Goal: Task Accomplishment & Management: Complete application form

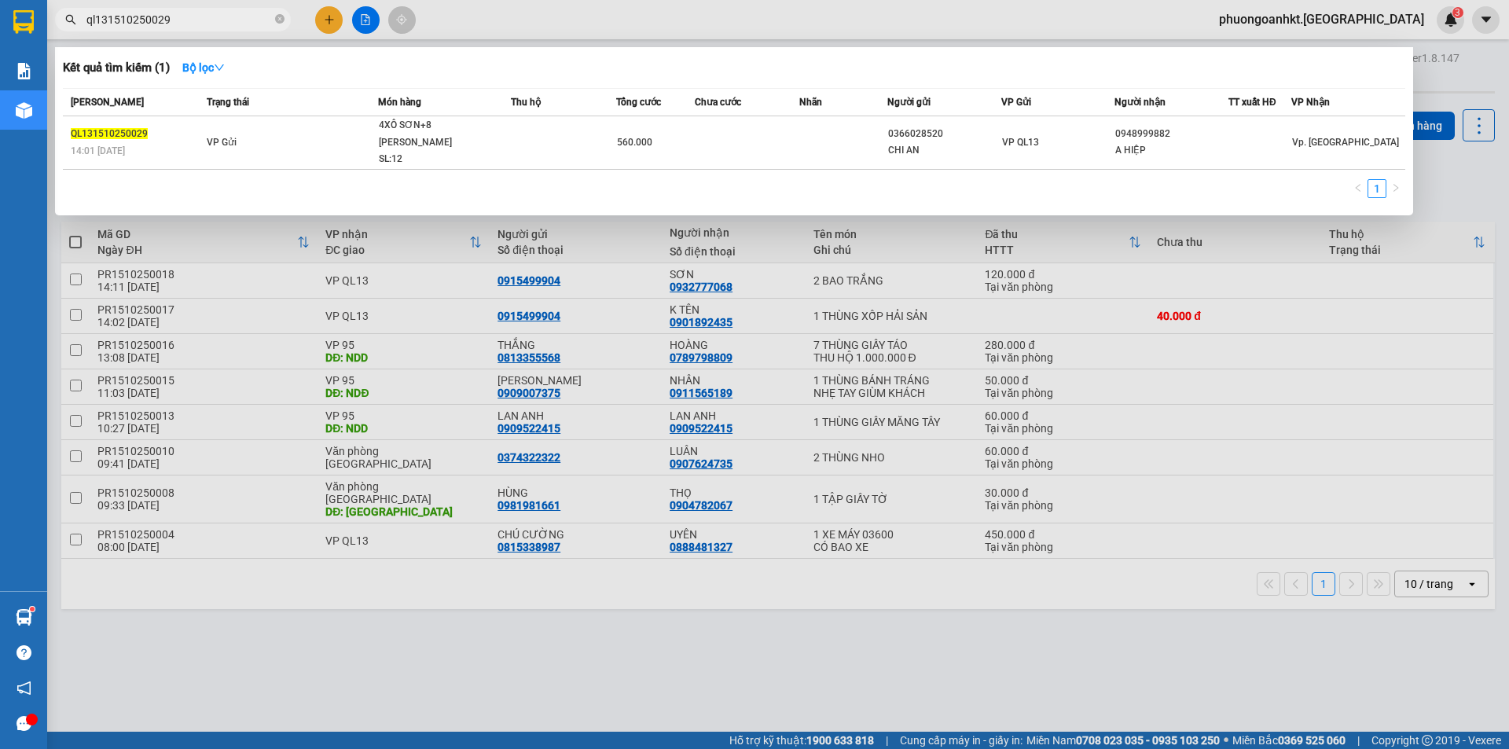
click at [183, 19] on input "ql131510250029" at bounding box center [179, 19] width 186 height 17
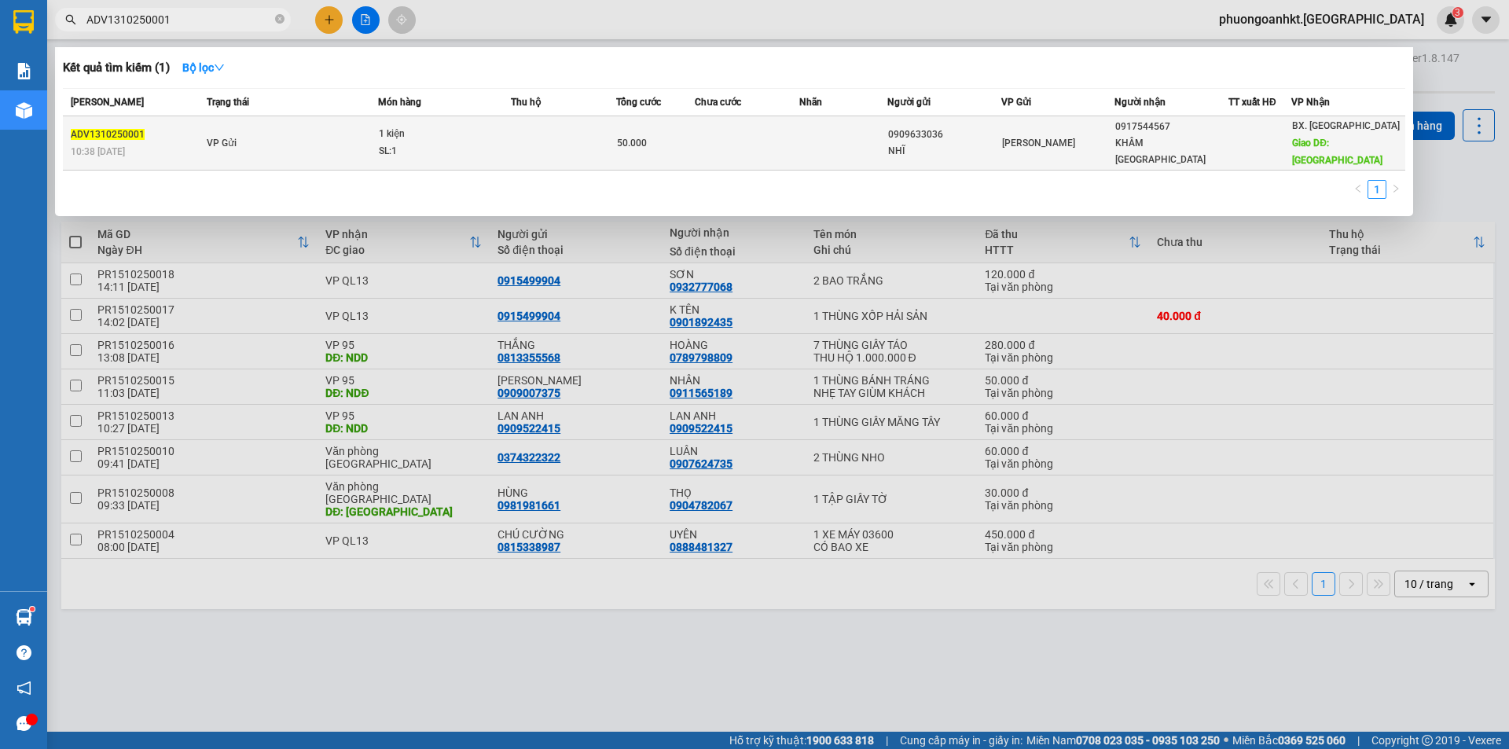
type input "ADV1310250001"
click at [270, 141] on td "VP Gửi" at bounding box center [290, 143] width 175 height 54
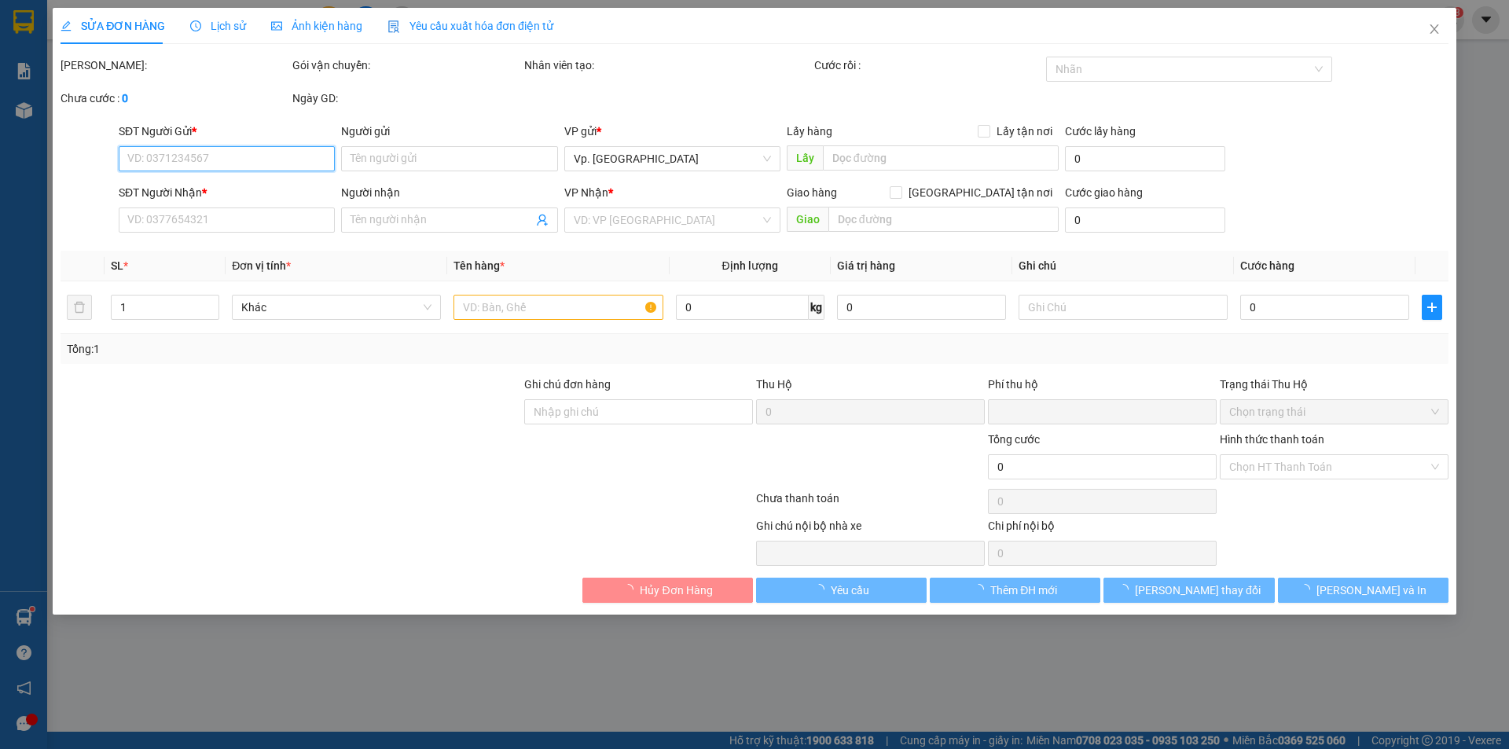
type input "0909633036"
type input "NHĨ"
type input "0917544567"
type input "KHÂM [GEOGRAPHIC_DATA]"
type input "[GEOGRAPHIC_DATA]"
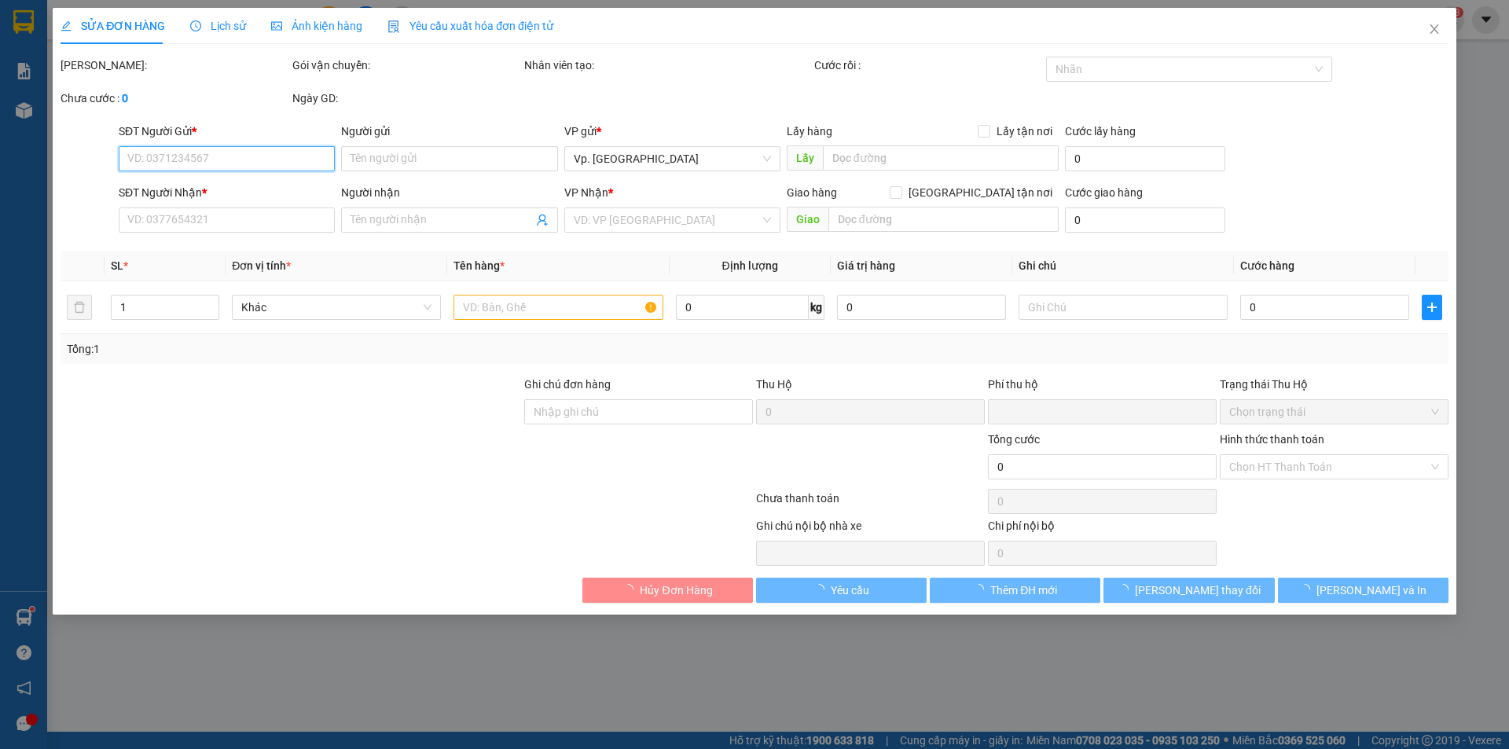
type input "0"
type input "50.000"
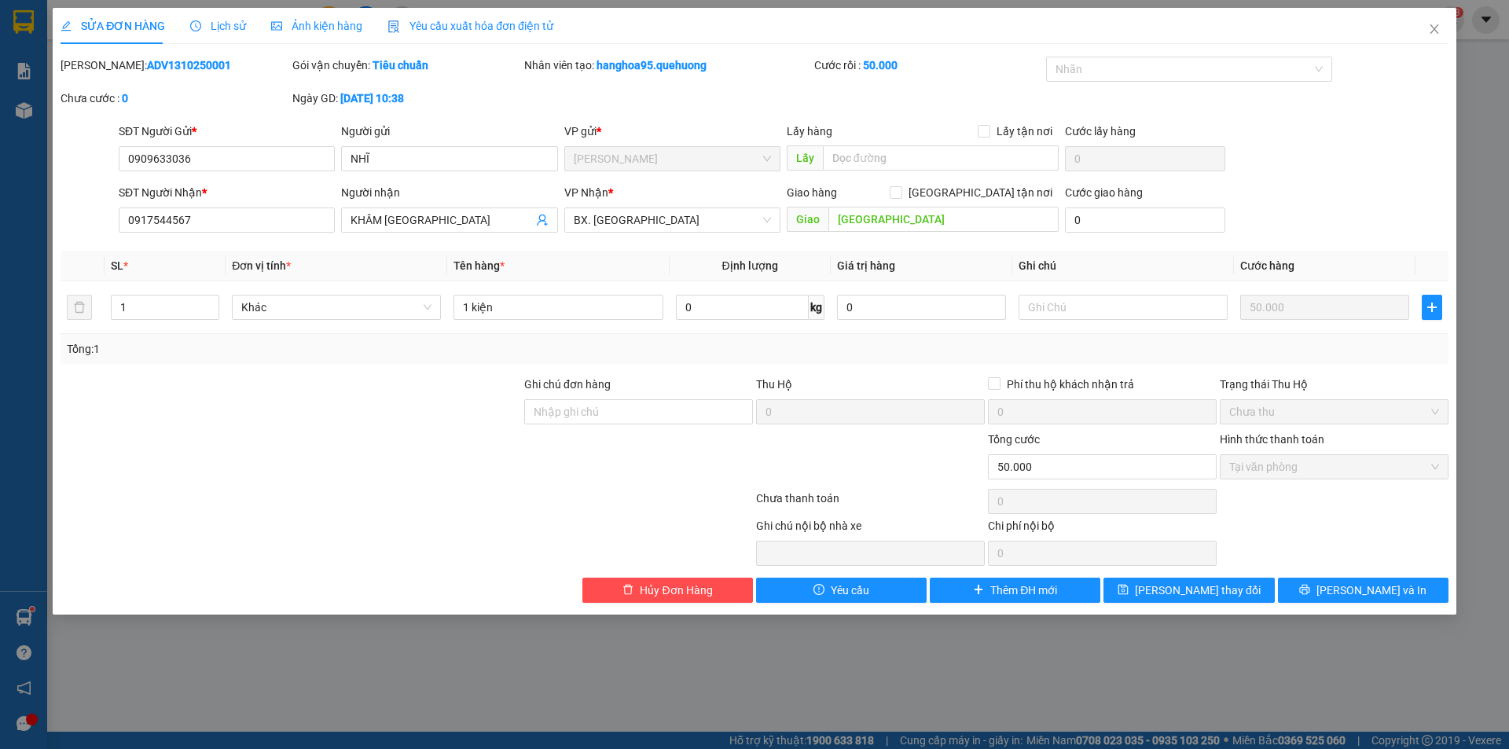
click at [233, 21] on span "Lịch sử" at bounding box center [218, 26] width 56 height 13
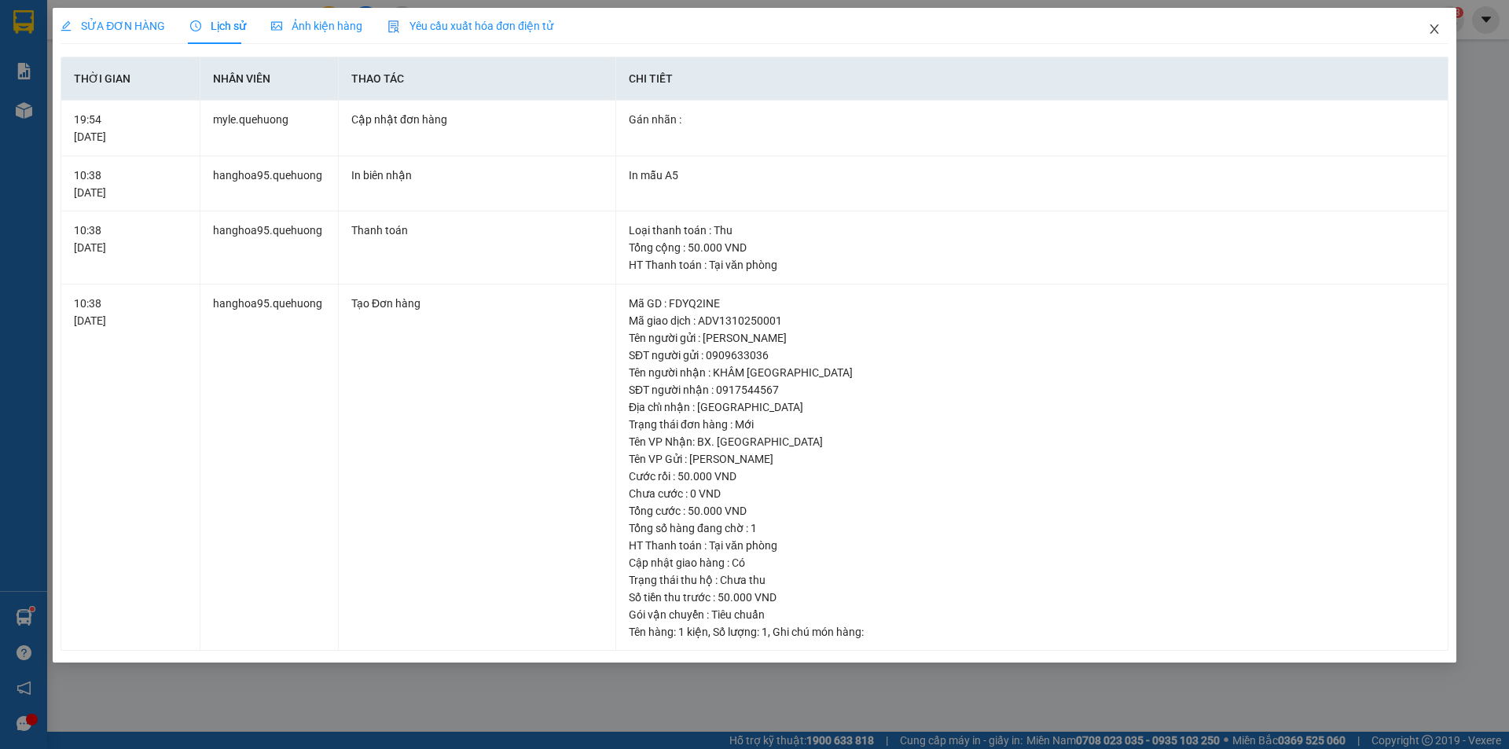
click at [1444, 36] on span "Close" at bounding box center [1435, 30] width 44 height 44
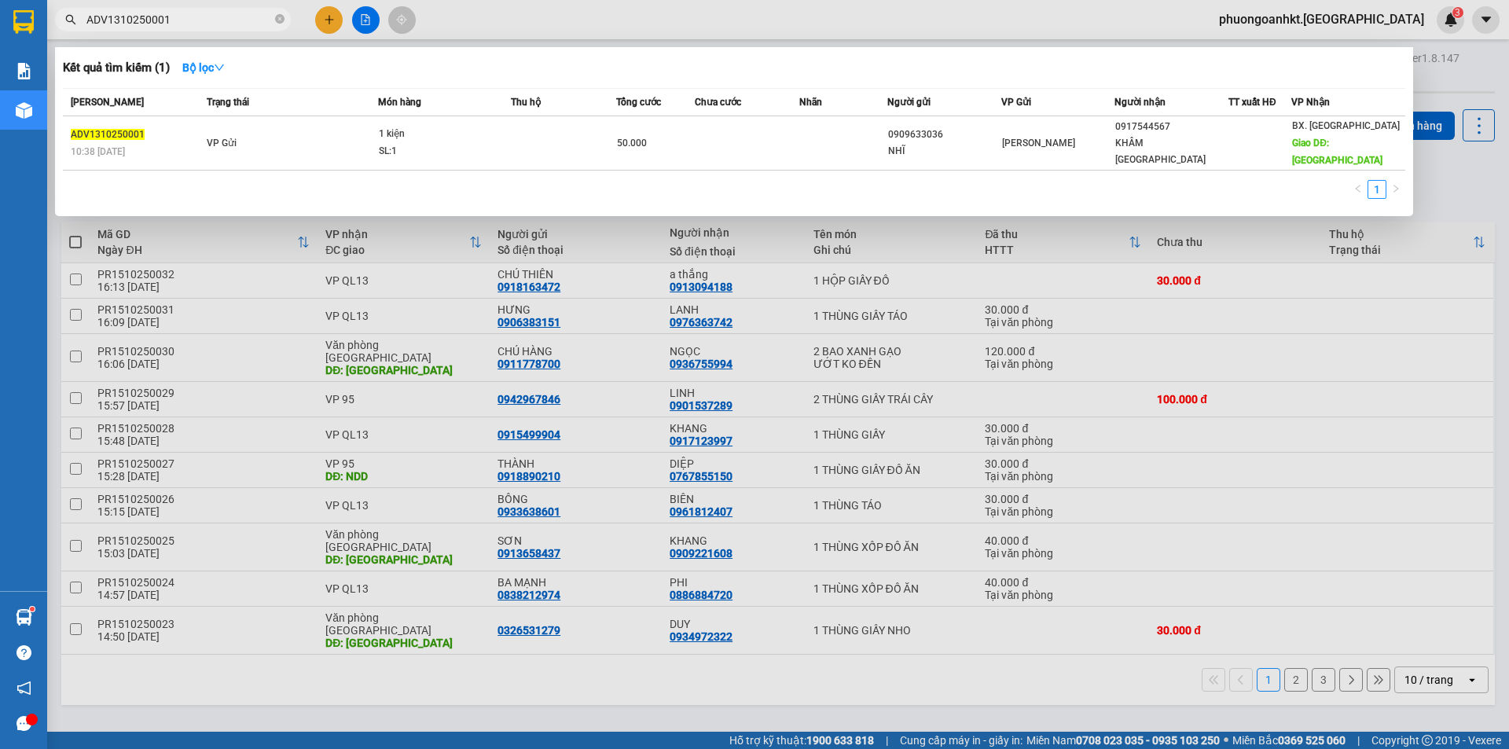
click at [186, 15] on input "ADV1310250001" at bounding box center [179, 19] width 186 height 17
paste input "0"
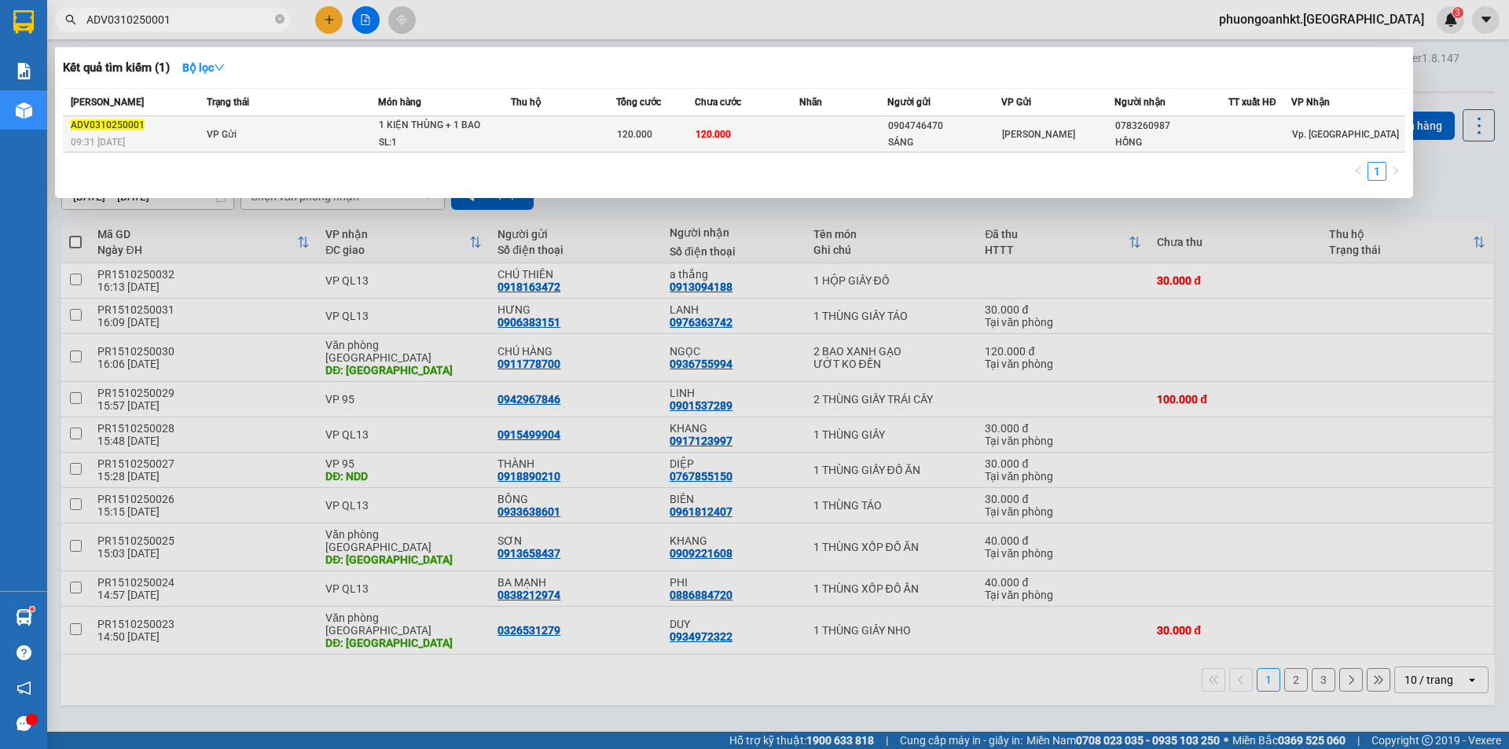
type input "ADV0310250001"
click at [568, 135] on td at bounding box center [563, 134] width 105 height 36
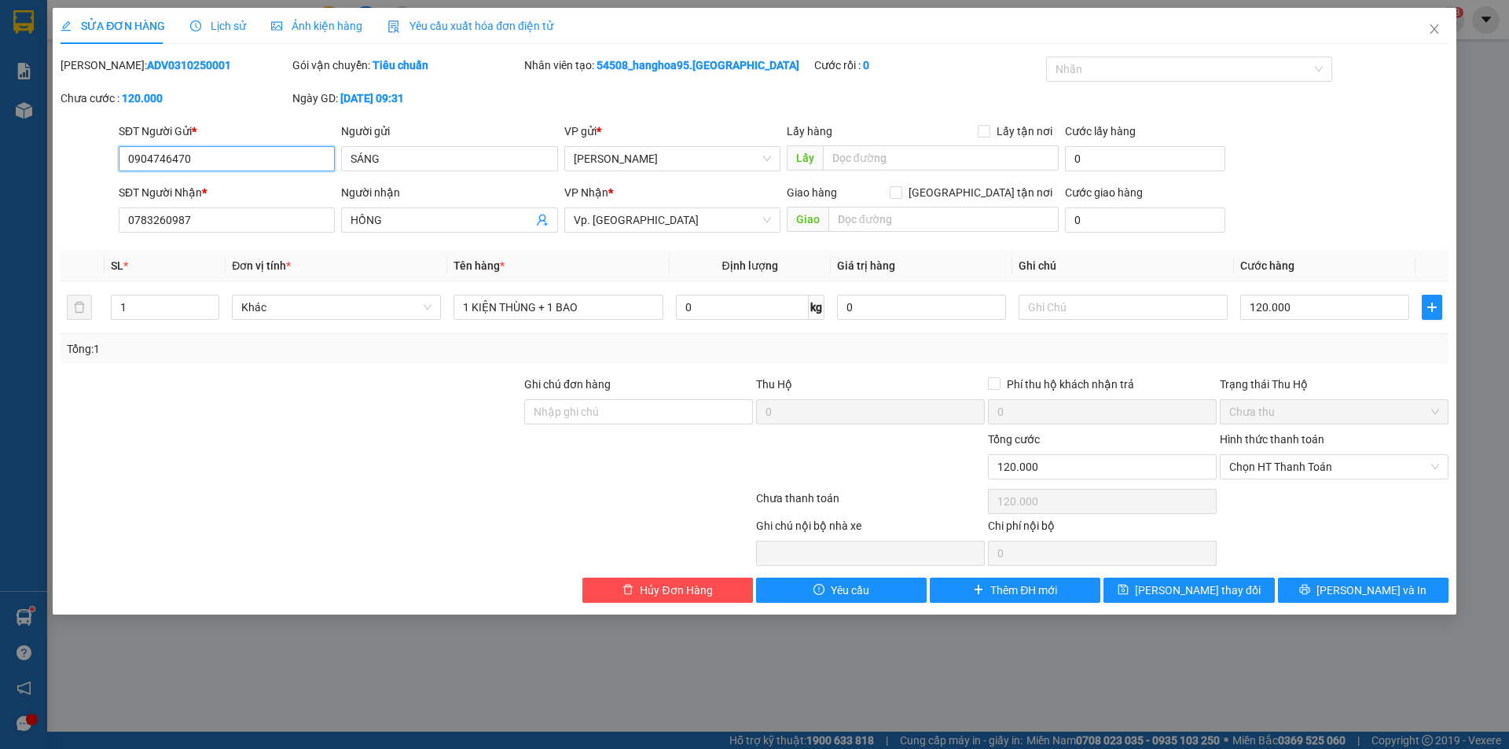
type input "0904746470"
type input "SÁNG"
type input "0783260987"
type input "HỒNG"
type input "0"
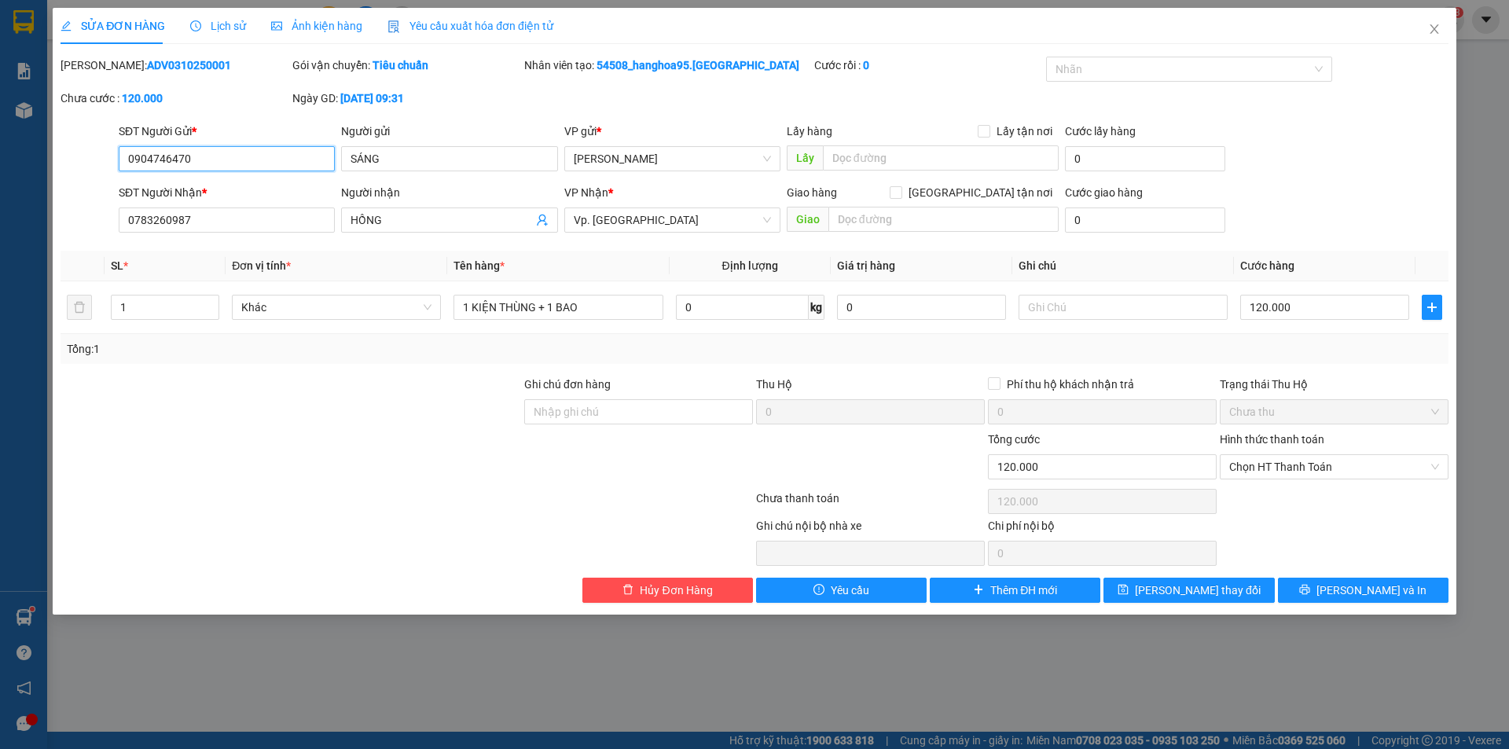
type input "120.000"
click at [230, 26] on span "Lịch sử" at bounding box center [218, 26] width 56 height 13
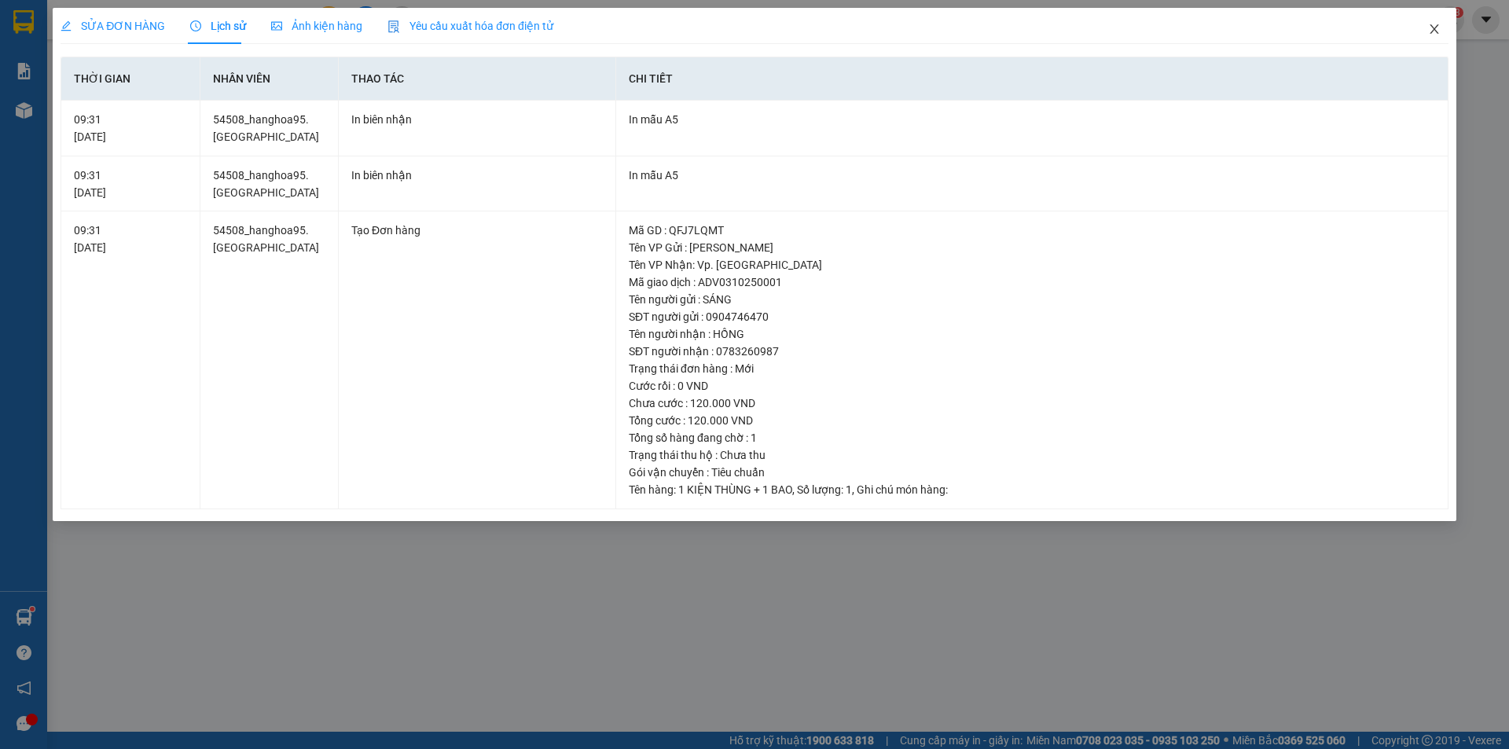
click at [1429, 27] on icon "close" at bounding box center [1434, 29] width 13 height 13
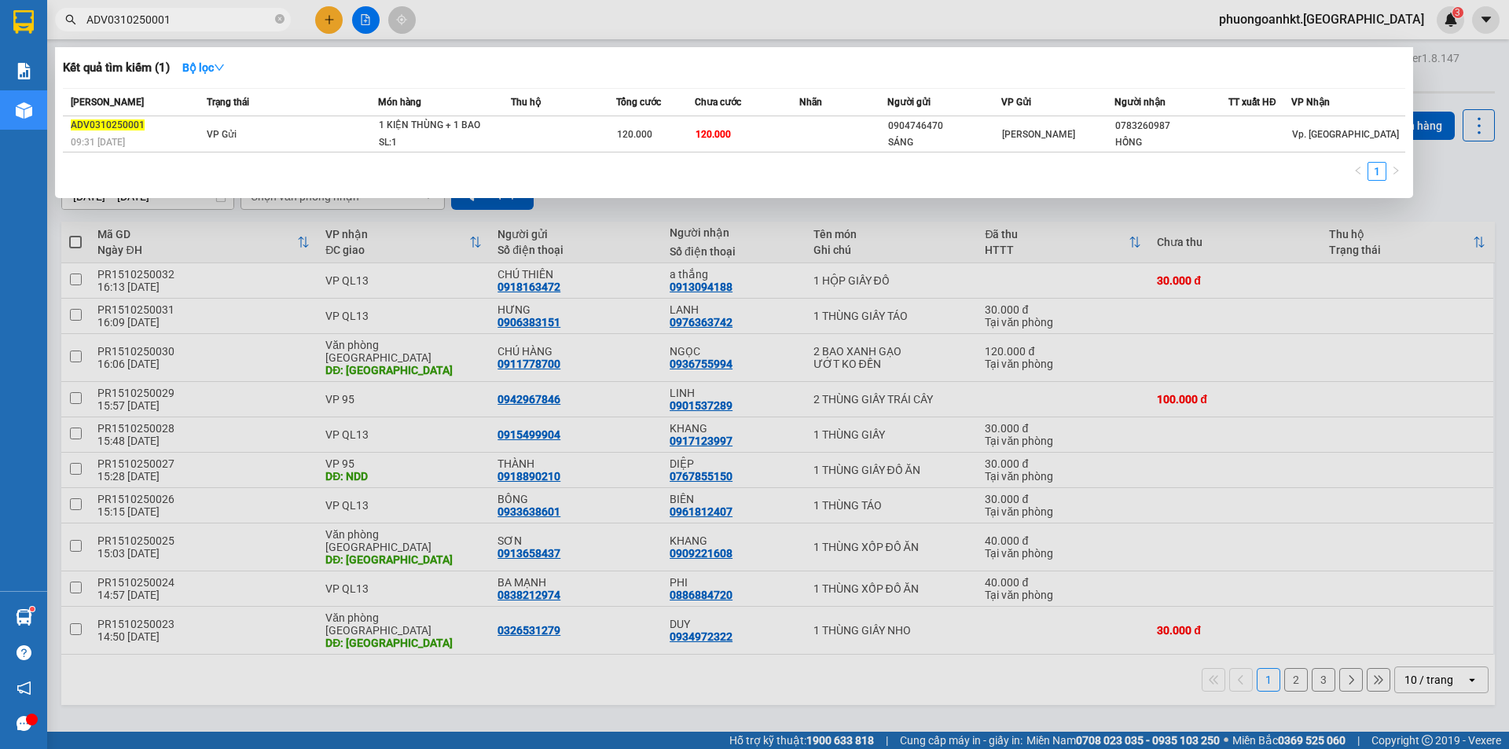
click at [123, 20] on input "ADV0310250001" at bounding box center [179, 19] width 186 height 17
type input "ADV0510250001"
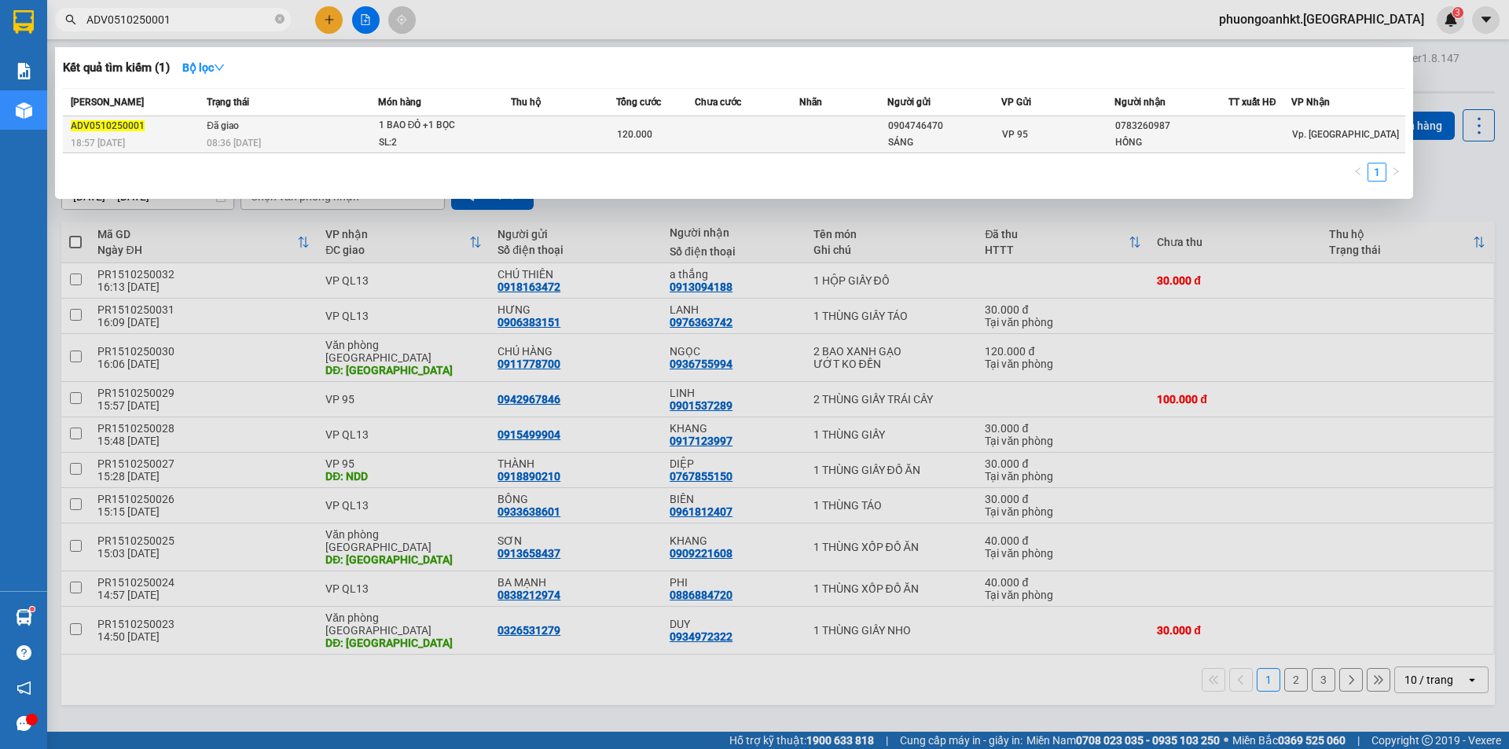
click at [300, 134] on div "08:36 [DATE]" at bounding box center [292, 142] width 171 height 17
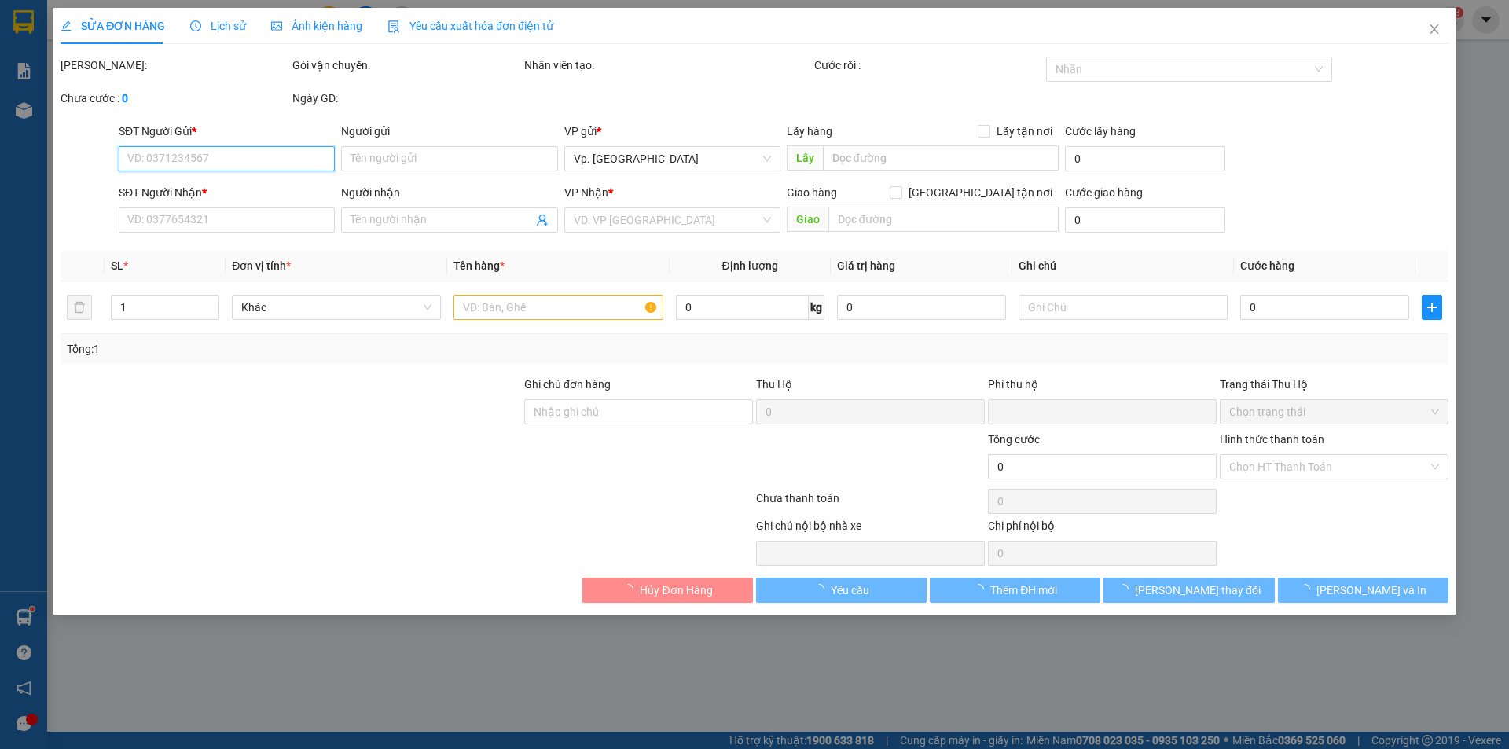
type input "0904746470"
type input "SÁNG"
type input "0783260987"
type input "HỒNG"
type input "0"
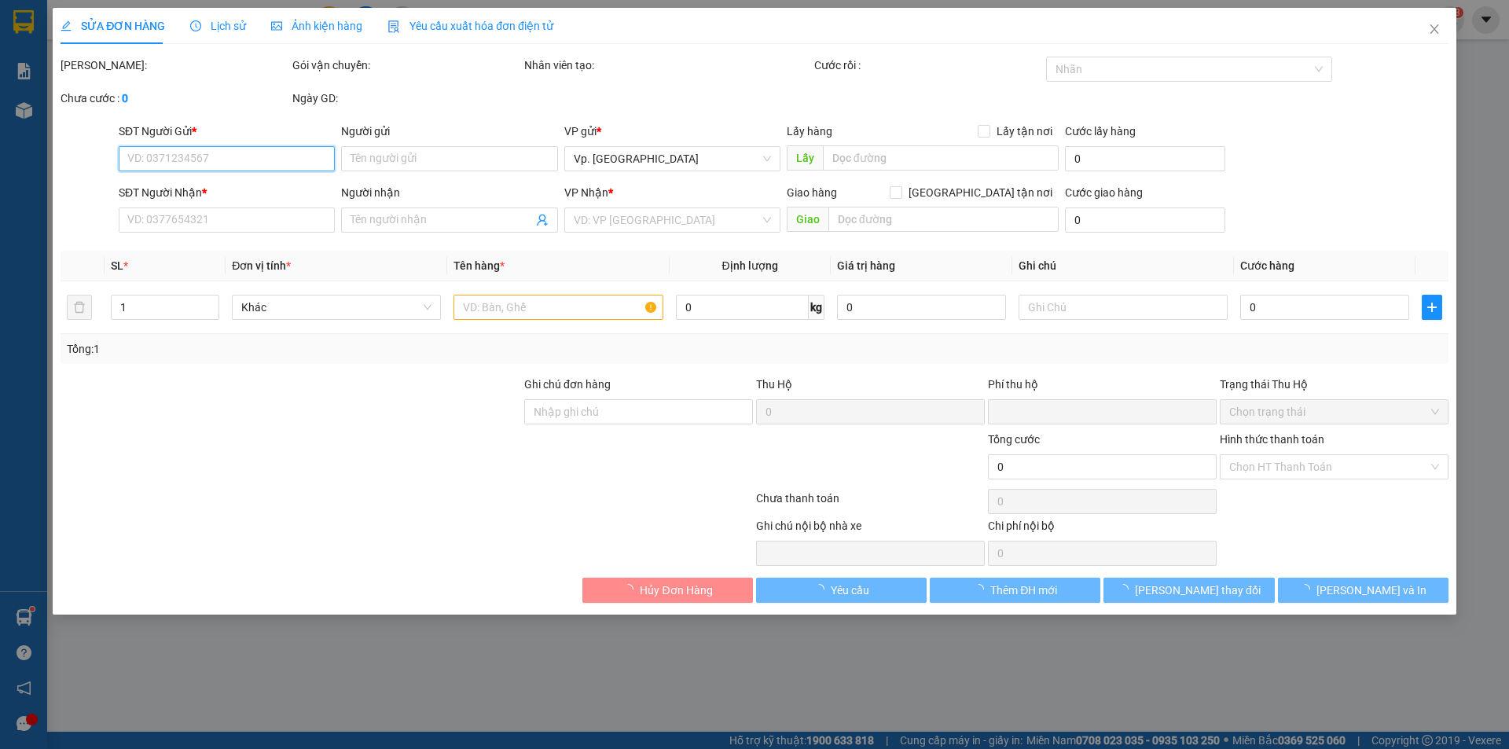
type input "120.000"
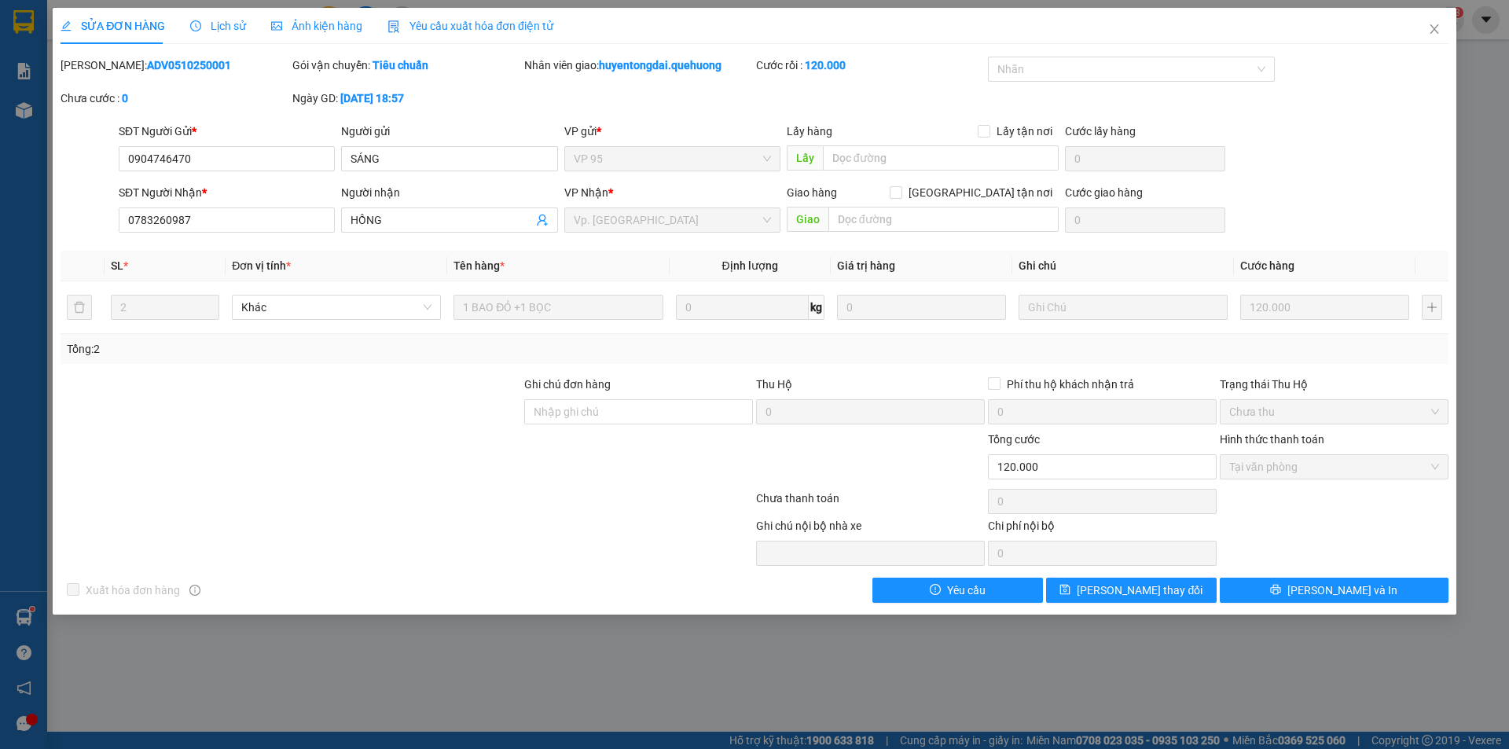
click at [239, 29] on span "Lịch sử" at bounding box center [218, 26] width 56 height 13
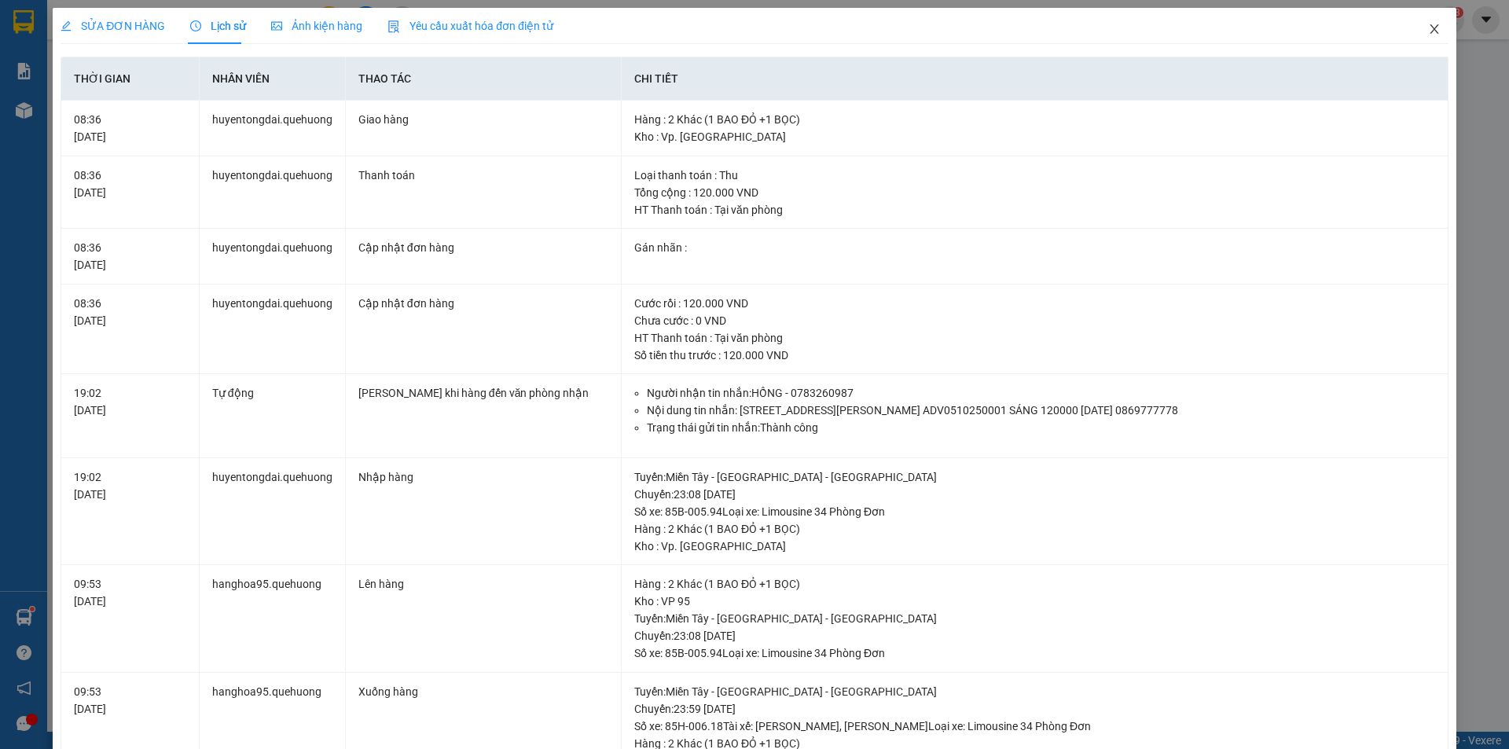
click at [1416, 31] on span "Close" at bounding box center [1435, 30] width 44 height 44
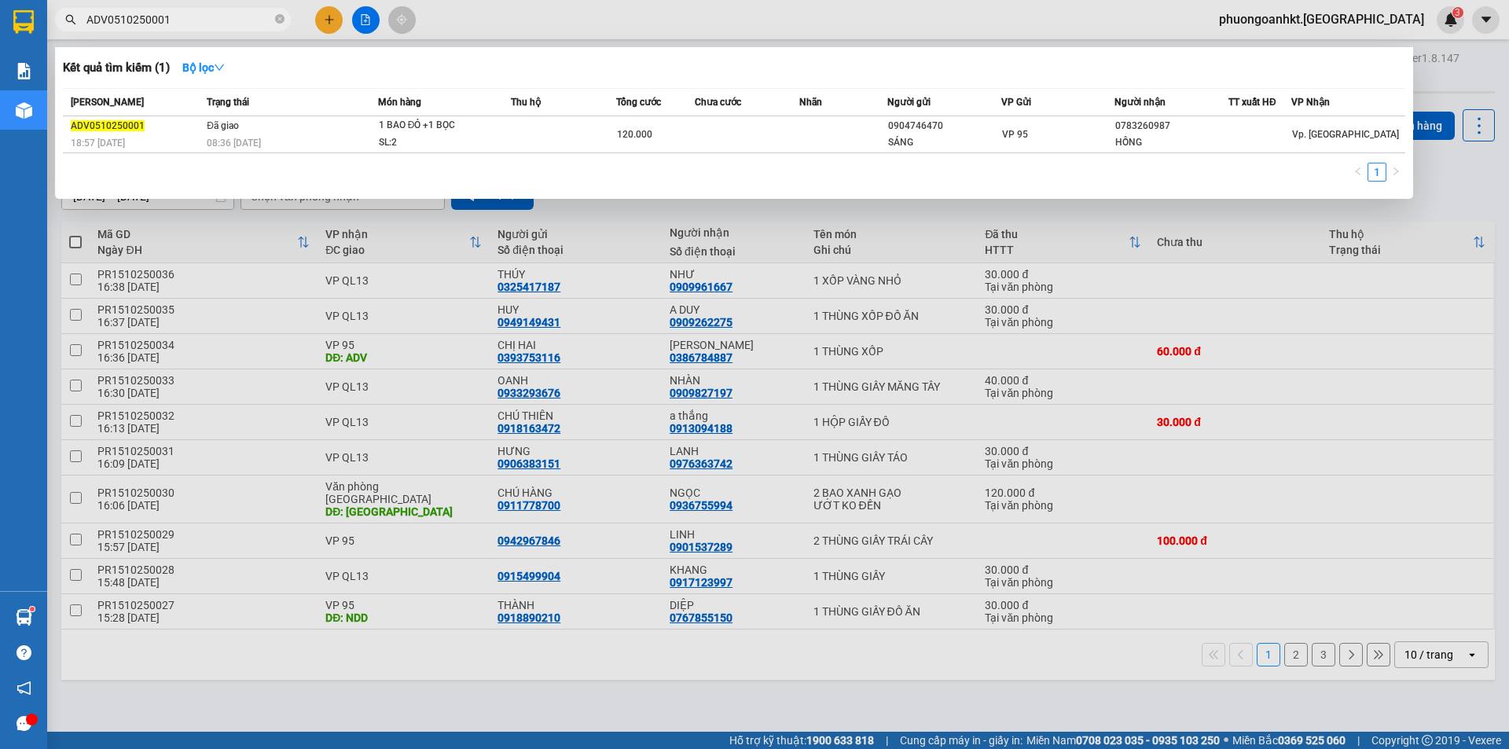
click at [193, 24] on input "ADV0510250001" at bounding box center [179, 19] width 186 height 17
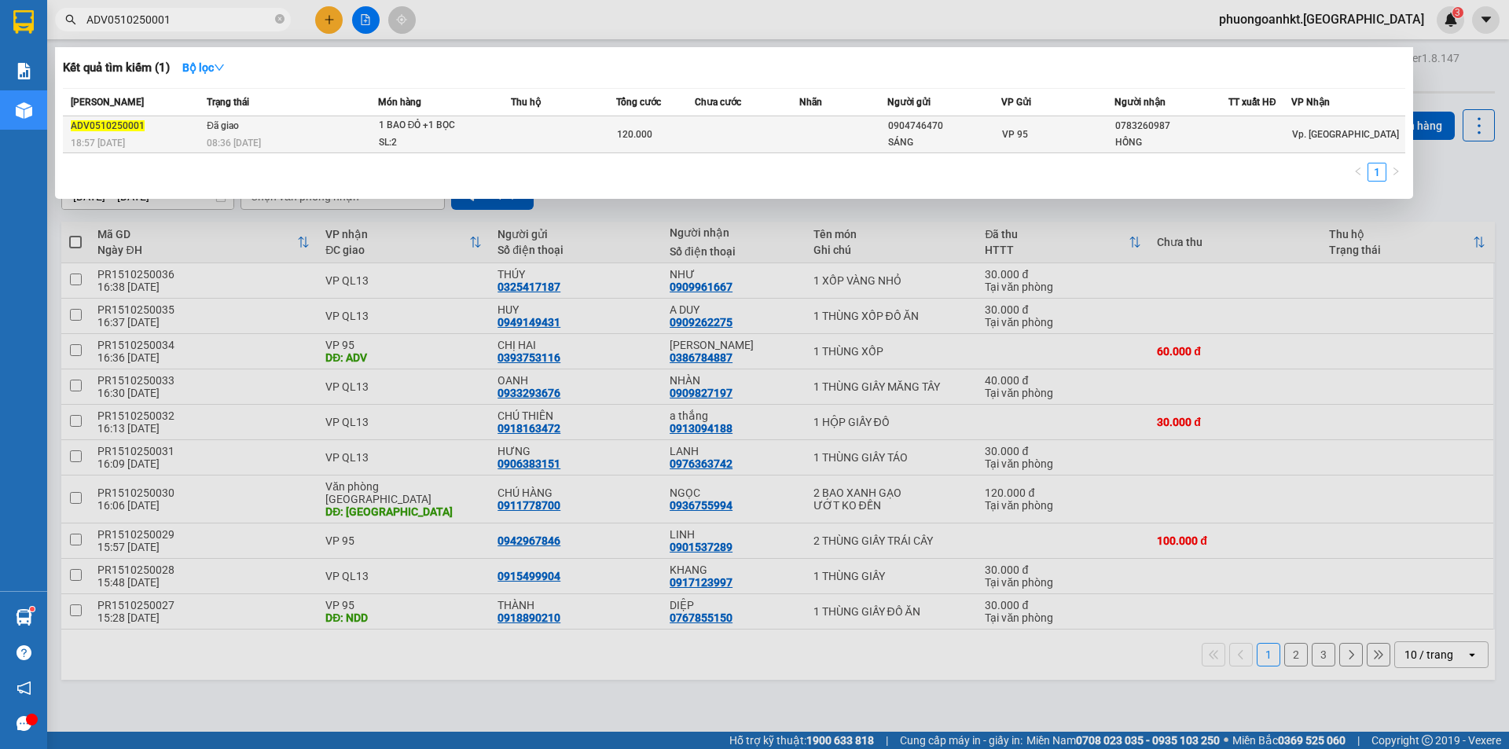
click at [292, 124] on td "Đã giao 08:36 [DATE]" at bounding box center [290, 134] width 175 height 37
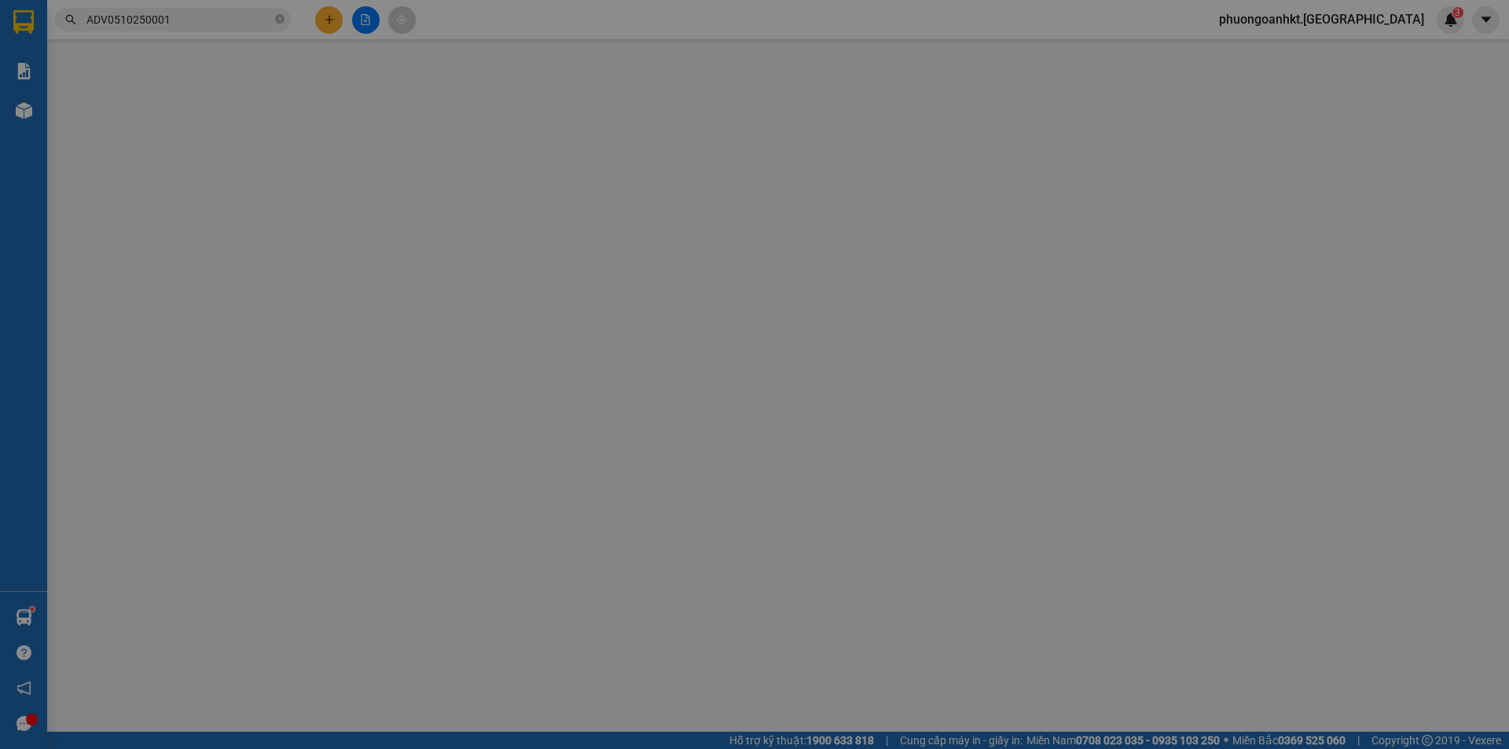
type input "0904746470"
type input "SÁNG"
type input "0783260987"
type input "HỒNG"
type input "0"
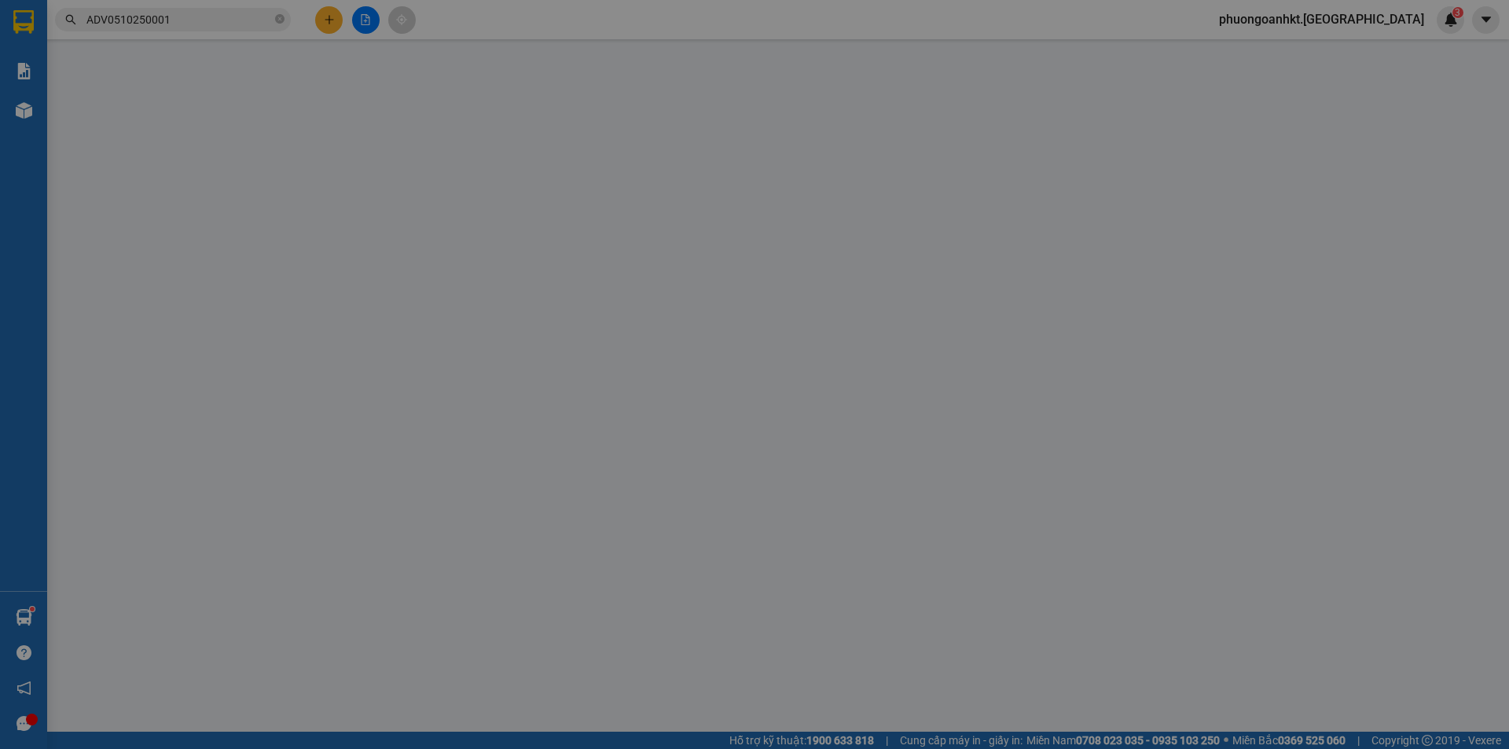
type input "120.000"
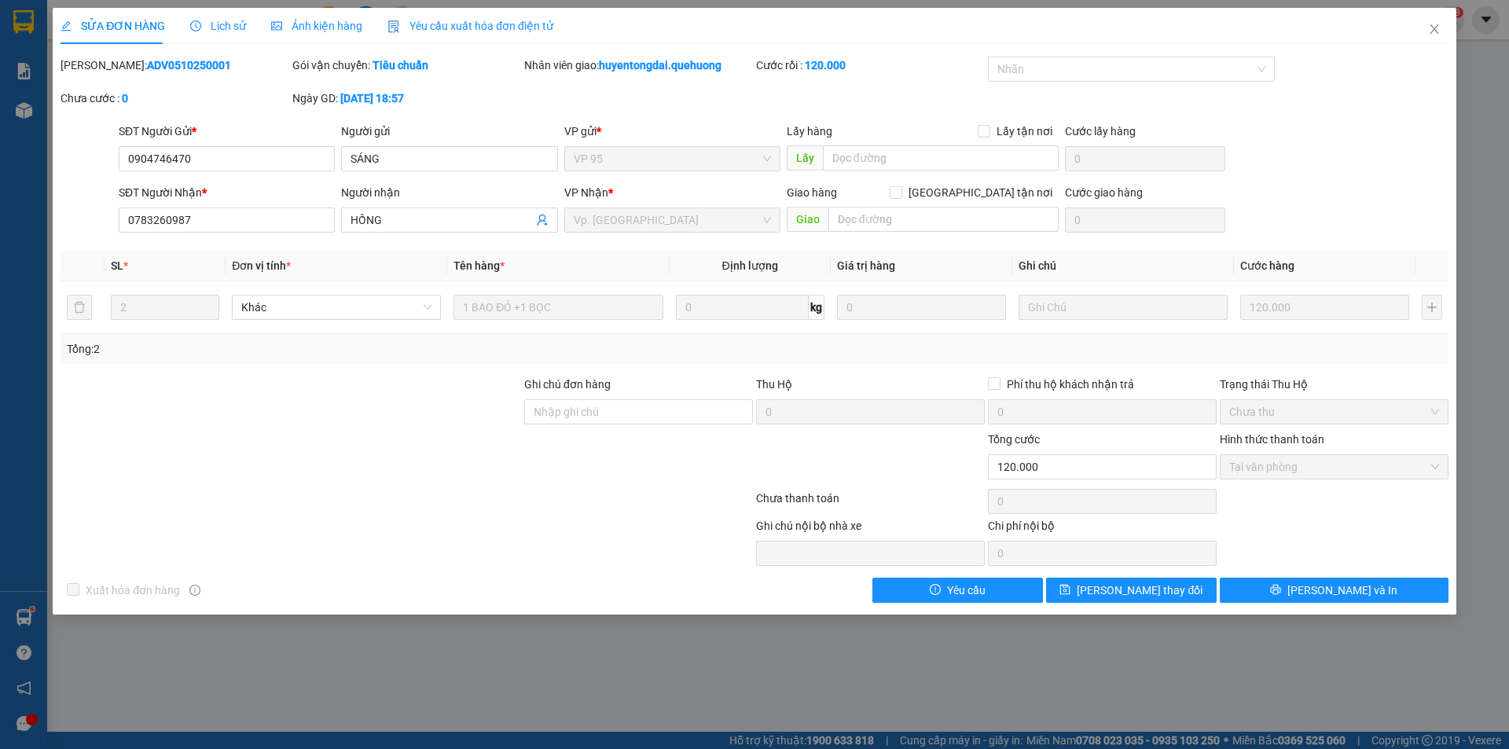
click at [221, 30] on span "Lịch sử" at bounding box center [218, 26] width 56 height 13
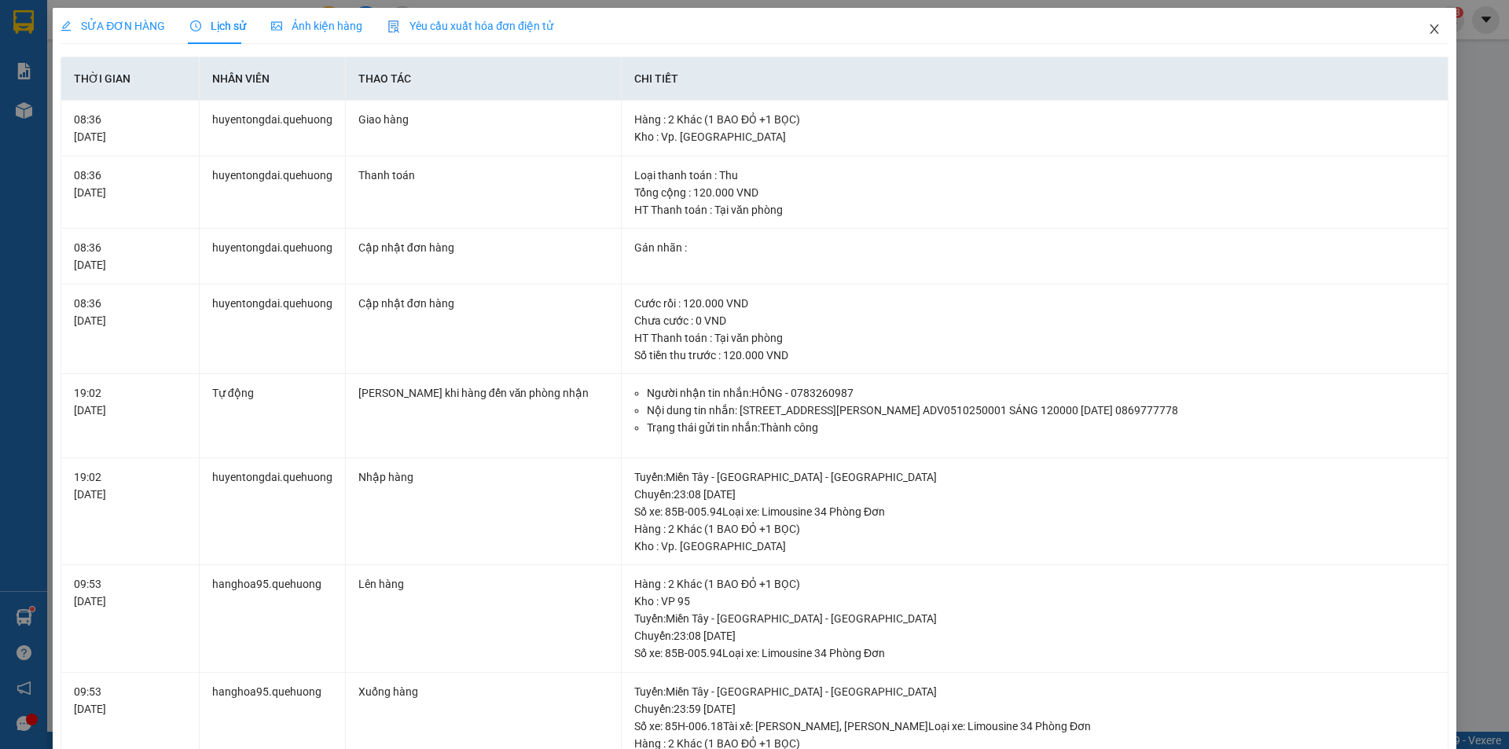
click at [1428, 30] on icon "close" at bounding box center [1434, 29] width 13 height 13
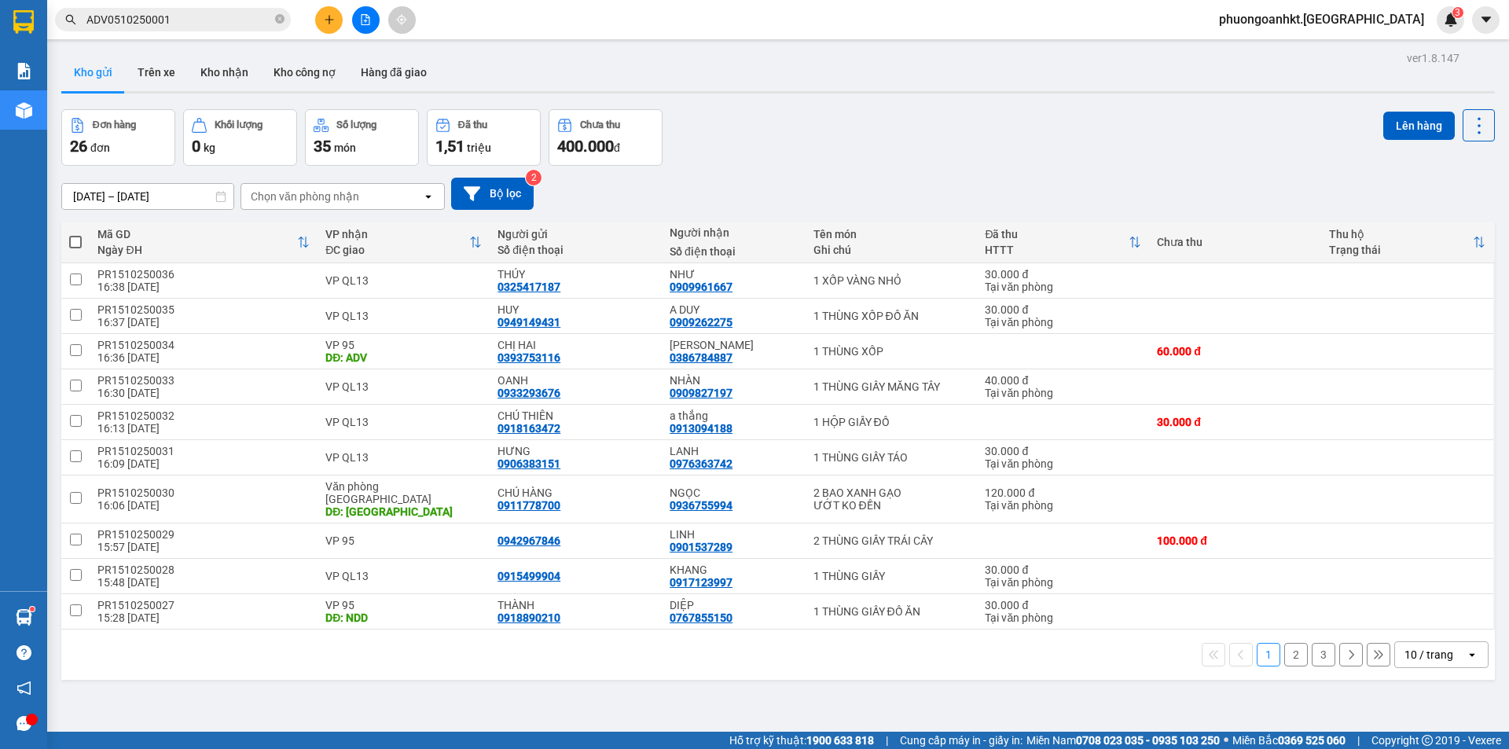
click at [124, 145] on div "26 đơn" at bounding box center [118, 146] width 97 height 22
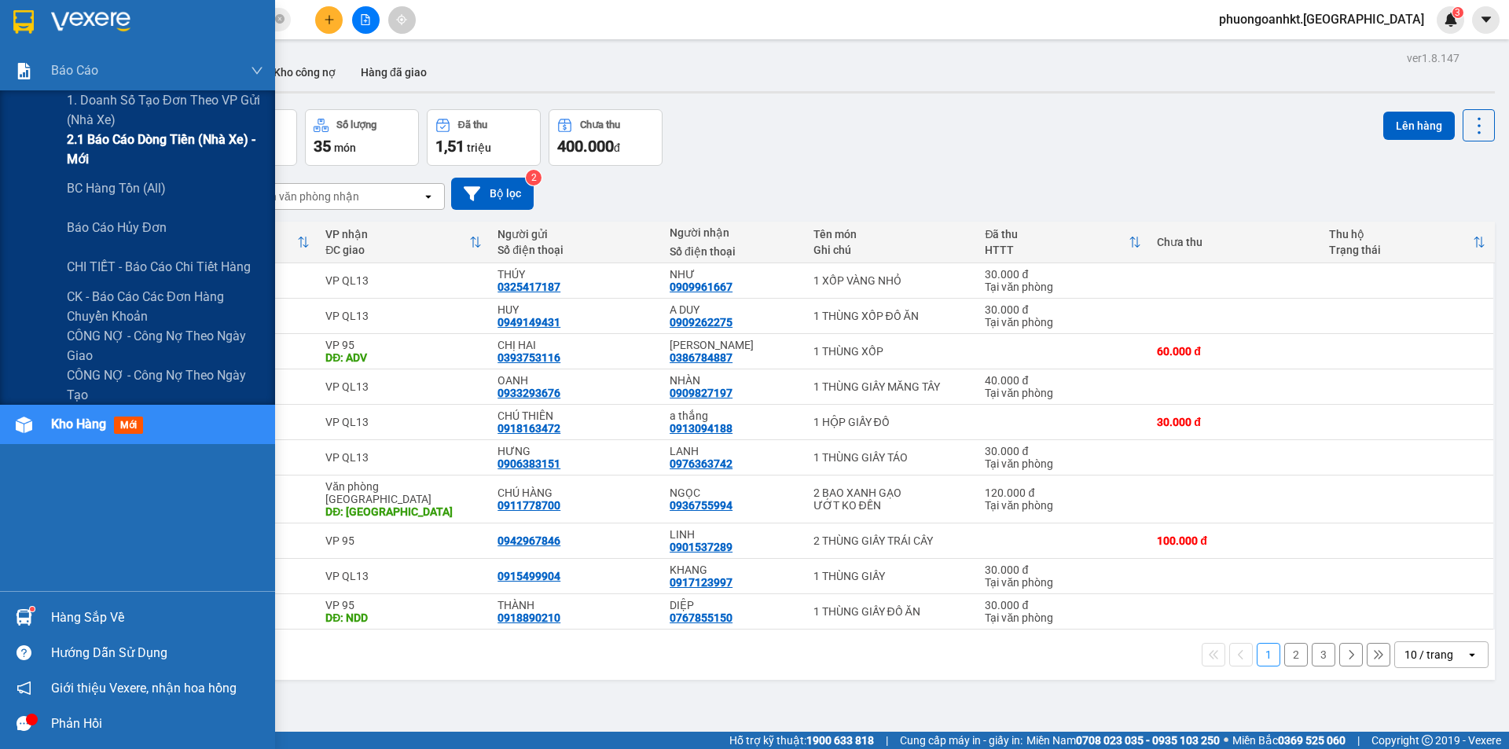
click at [135, 143] on span "2.1 Báo cáo dòng tiền (nhà xe) - mới" at bounding box center [165, 149] width 197 height 39
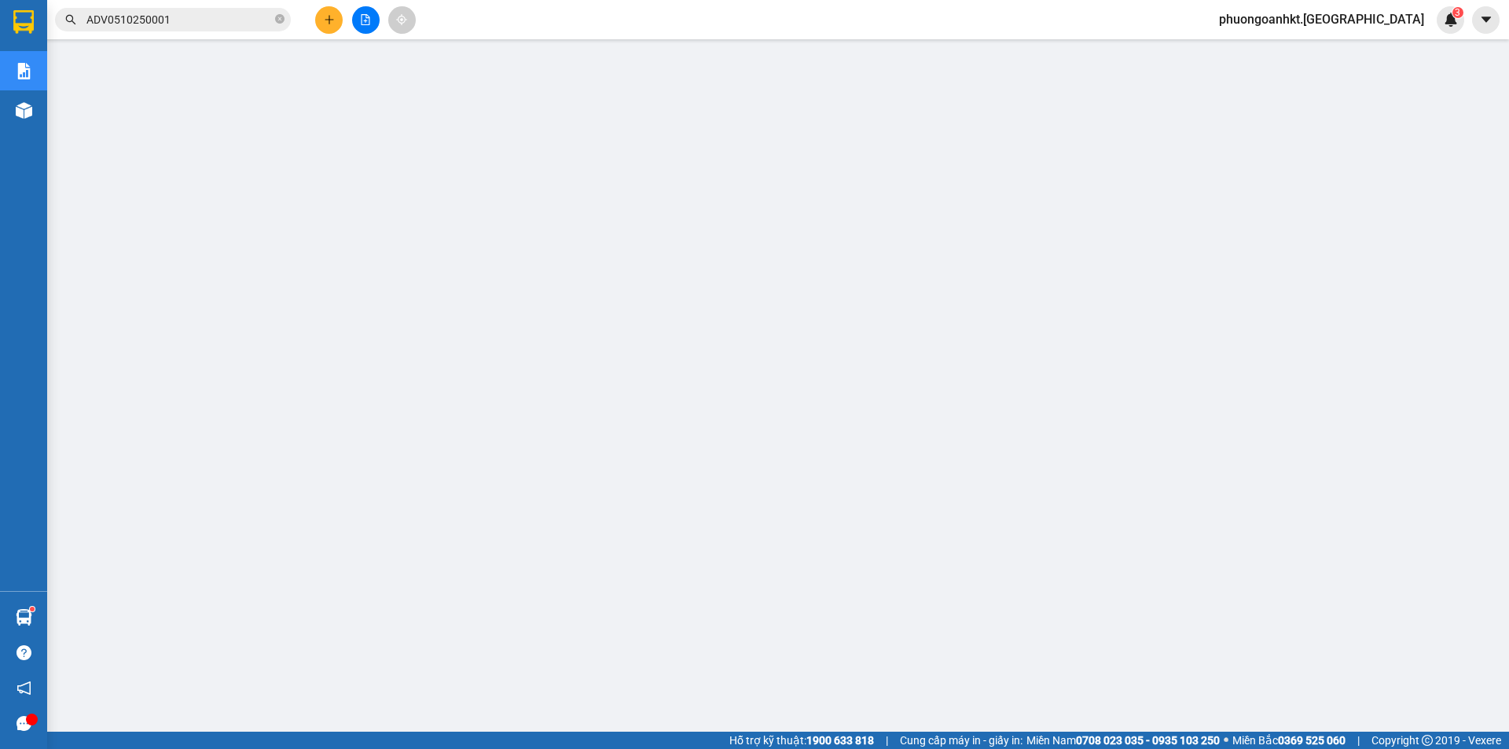
click at [1402, 43] on main at bounding box center [754, 366] width 1509 height 732
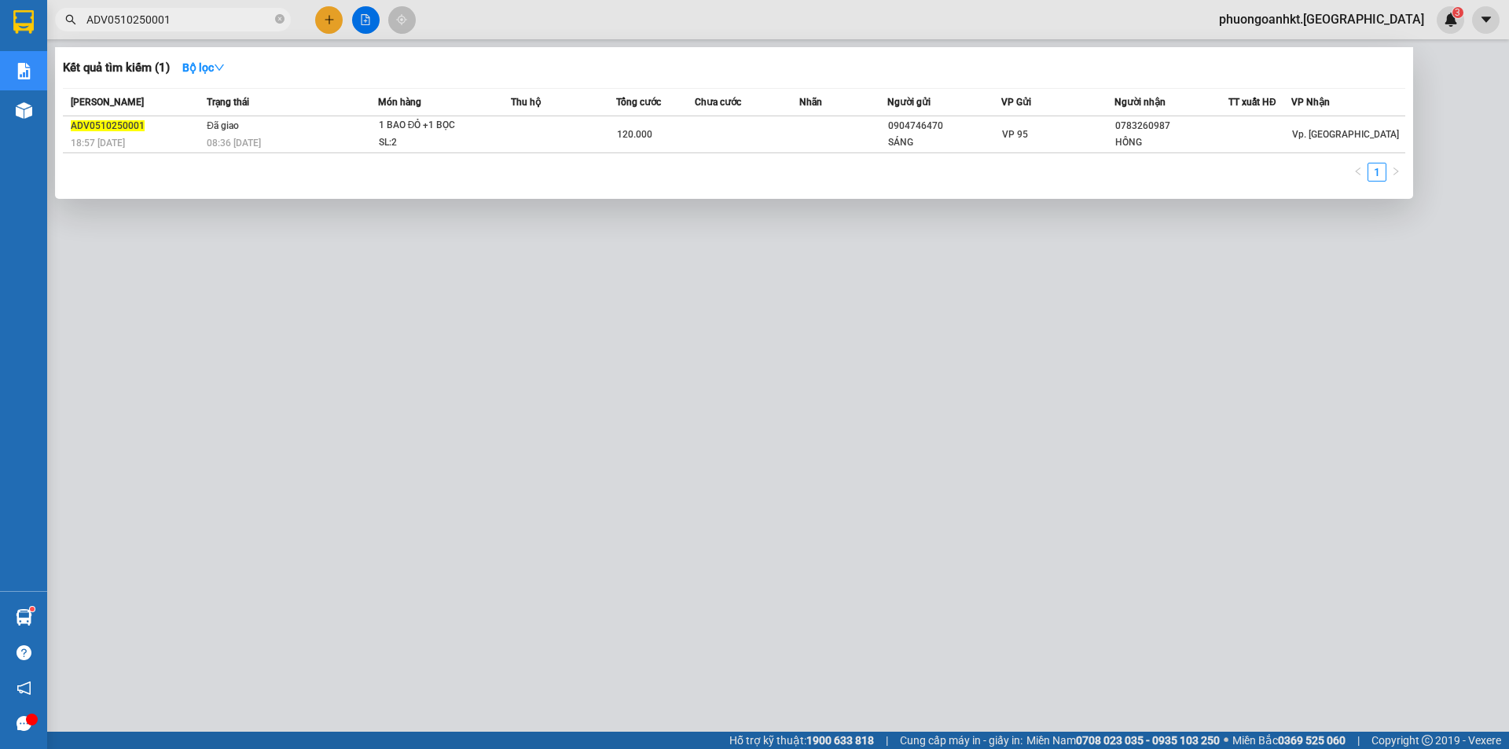
click at [181, 23] on input "ADV0510250001" at bounding box center [179, 19] width 186 height 17
drag, startPoint x: 176, startPoint y: 23, endPoint x: 105, endPoint y: 43, distance: 74.4
click at [105, 34] on div "Kết quả tìm kiếm ( 1 ) Bộ lọc Mã ĐH Trạng thái Món hàng Thu hộ Tổng cước Chưa c…" at bounding box center [153, 20] width 307 height 28
paste input "1"
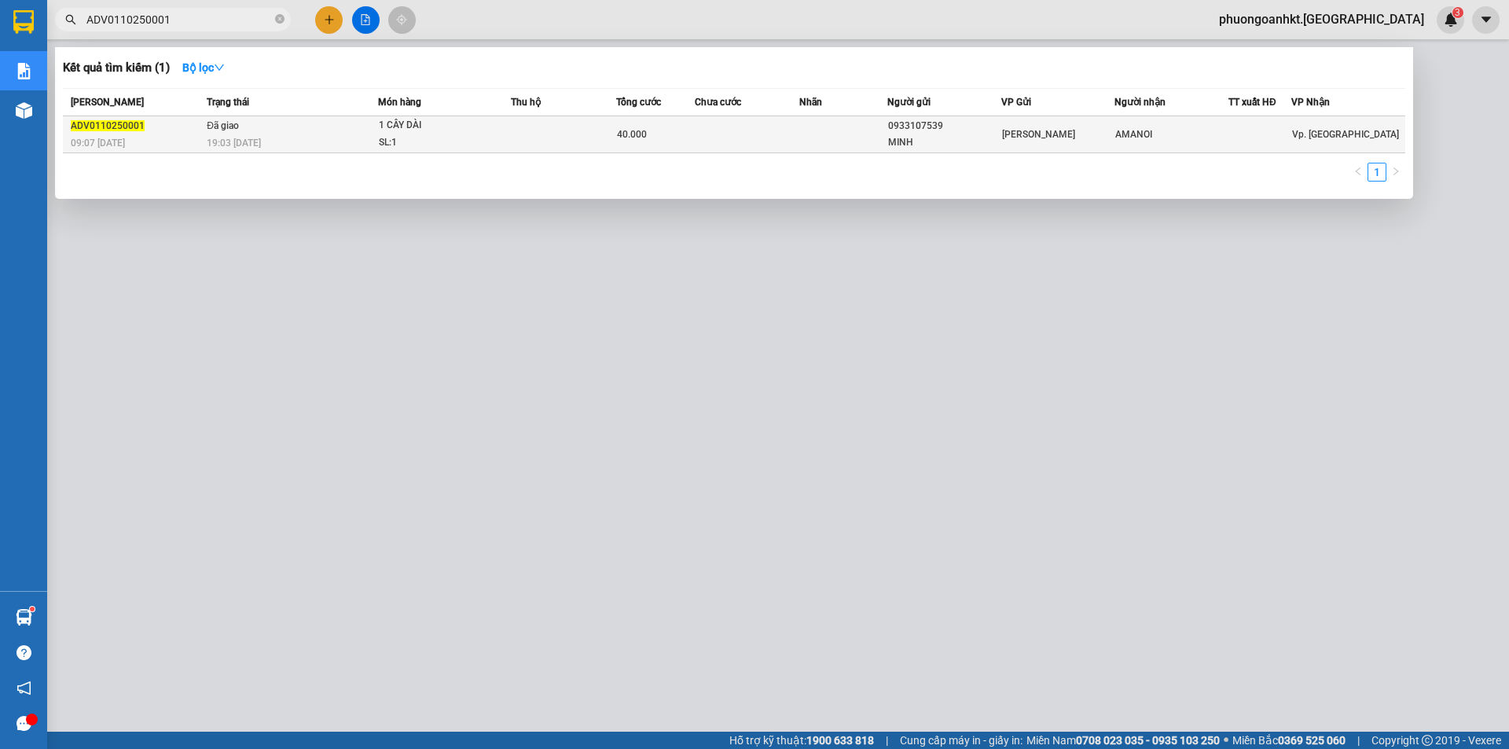
type input "ADV0110250001"
click at [254, 130] on td "Đã giao 19:03 [DATE]" at bounding box center [290, 134] width 175 height 37
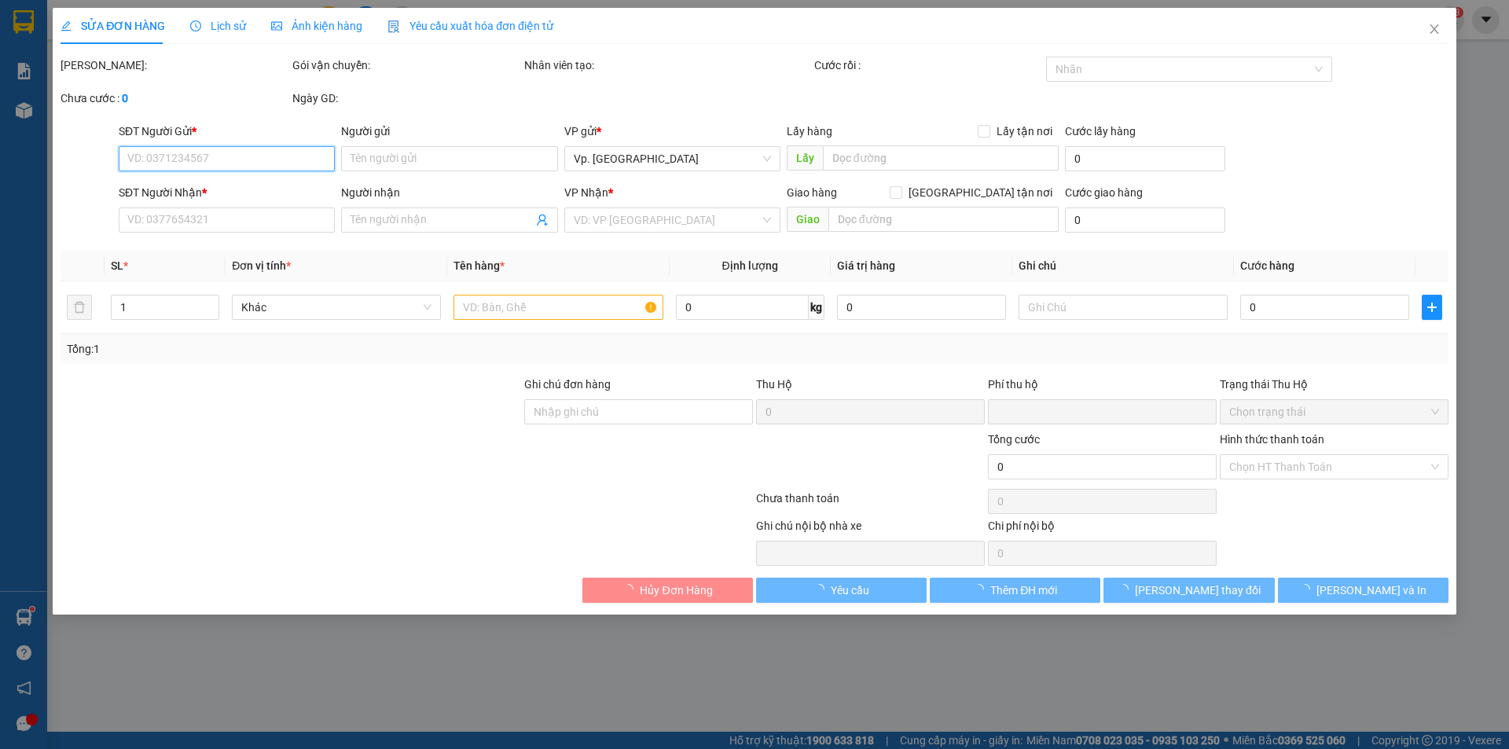
type input "0933107539"
type input "MINH"
type input "AMANOI"
type input "0"
type input "40.000"
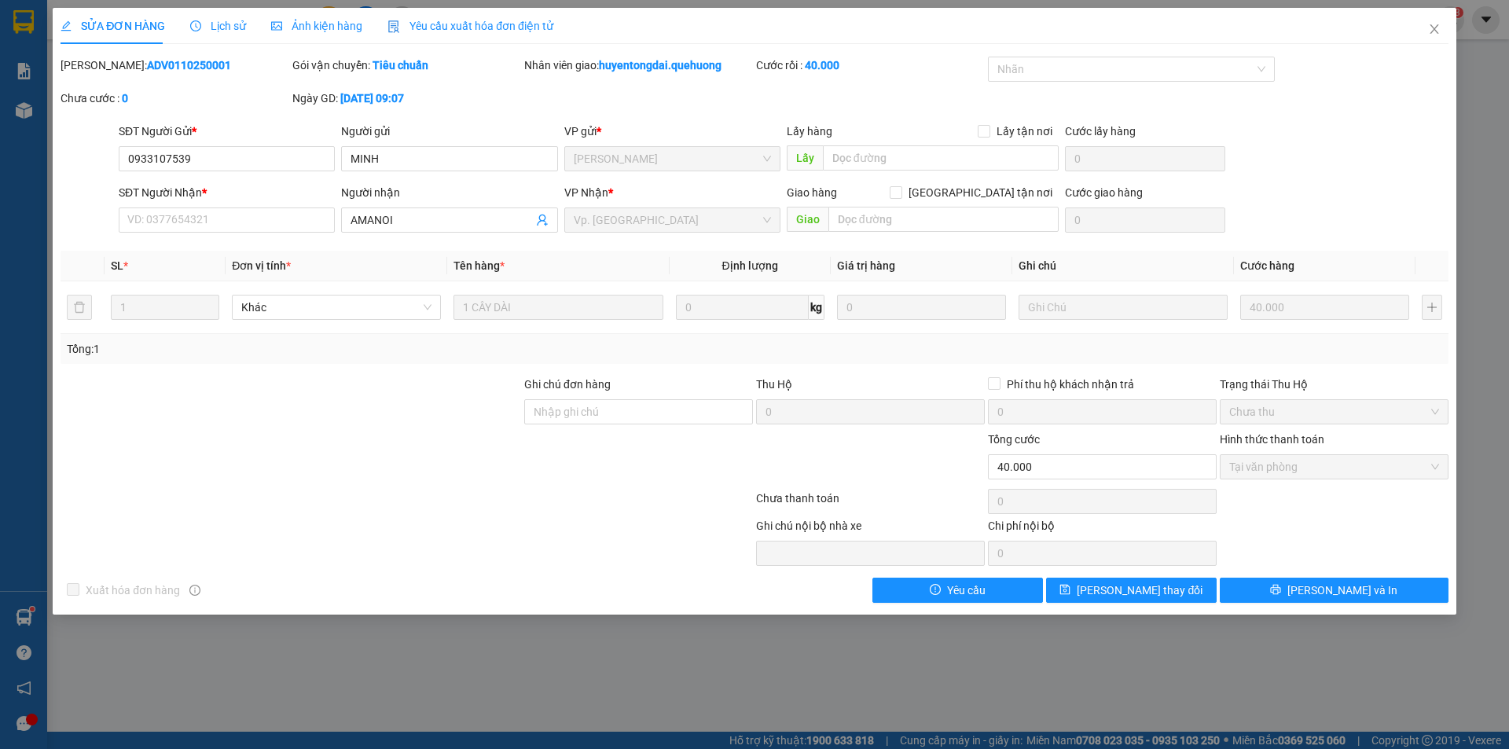
click at [215, 28] on span "Lịch sử" at bounding box center [218, 26] width 56 height 13
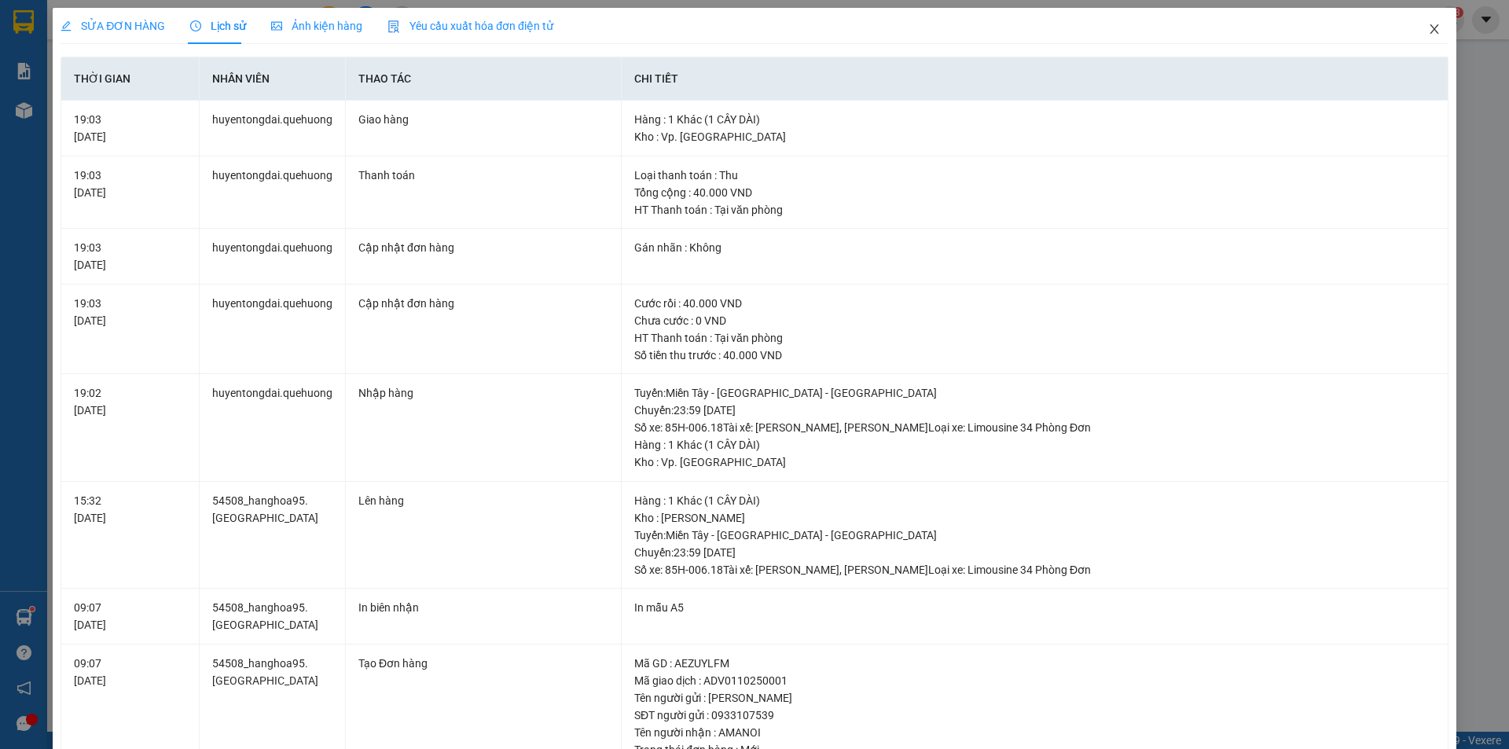
click at [1430, 31] on icon "close" at bounding box center [1434, 28] width 9 height 9
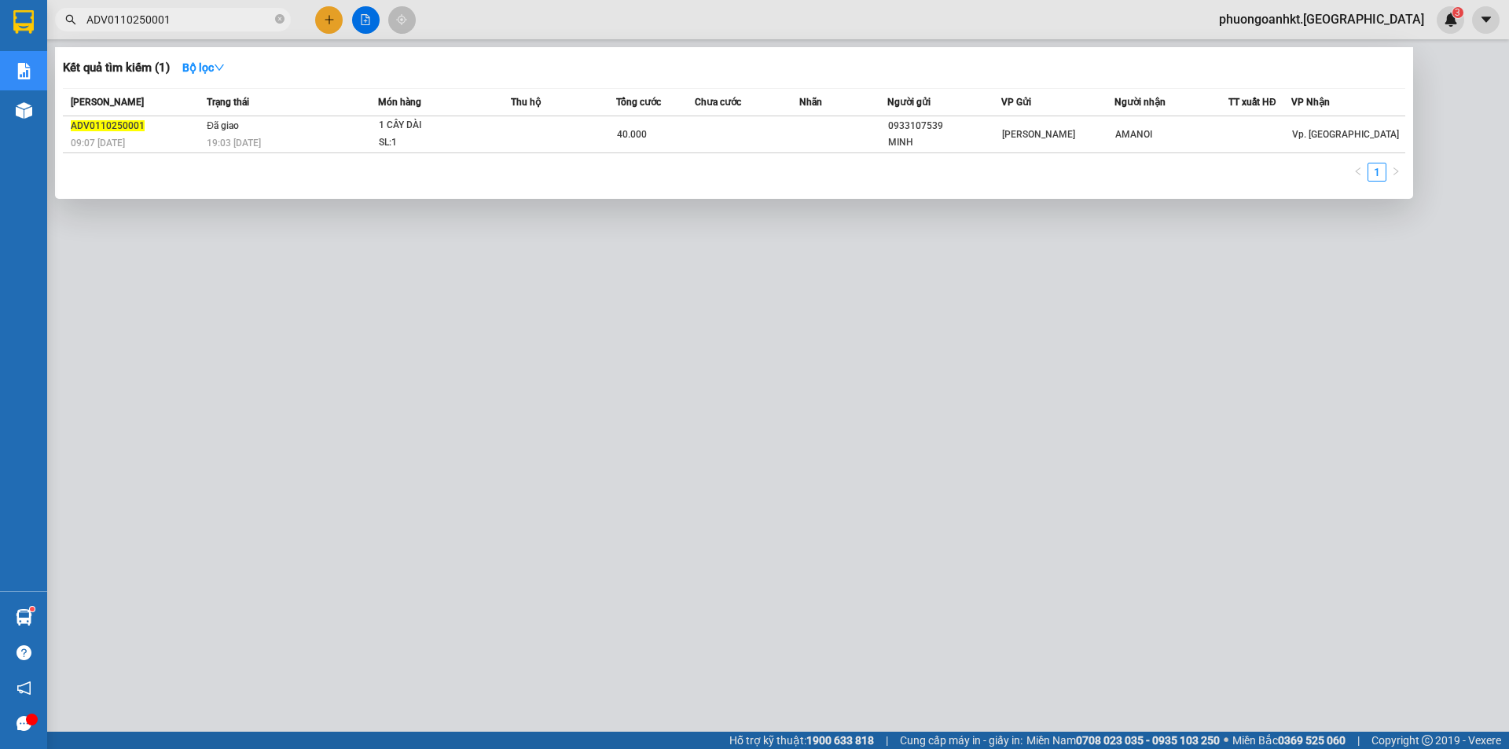
click at [189, 21] on input "ADV0110250001" at bounding box center [179, 19] width 186 height 17
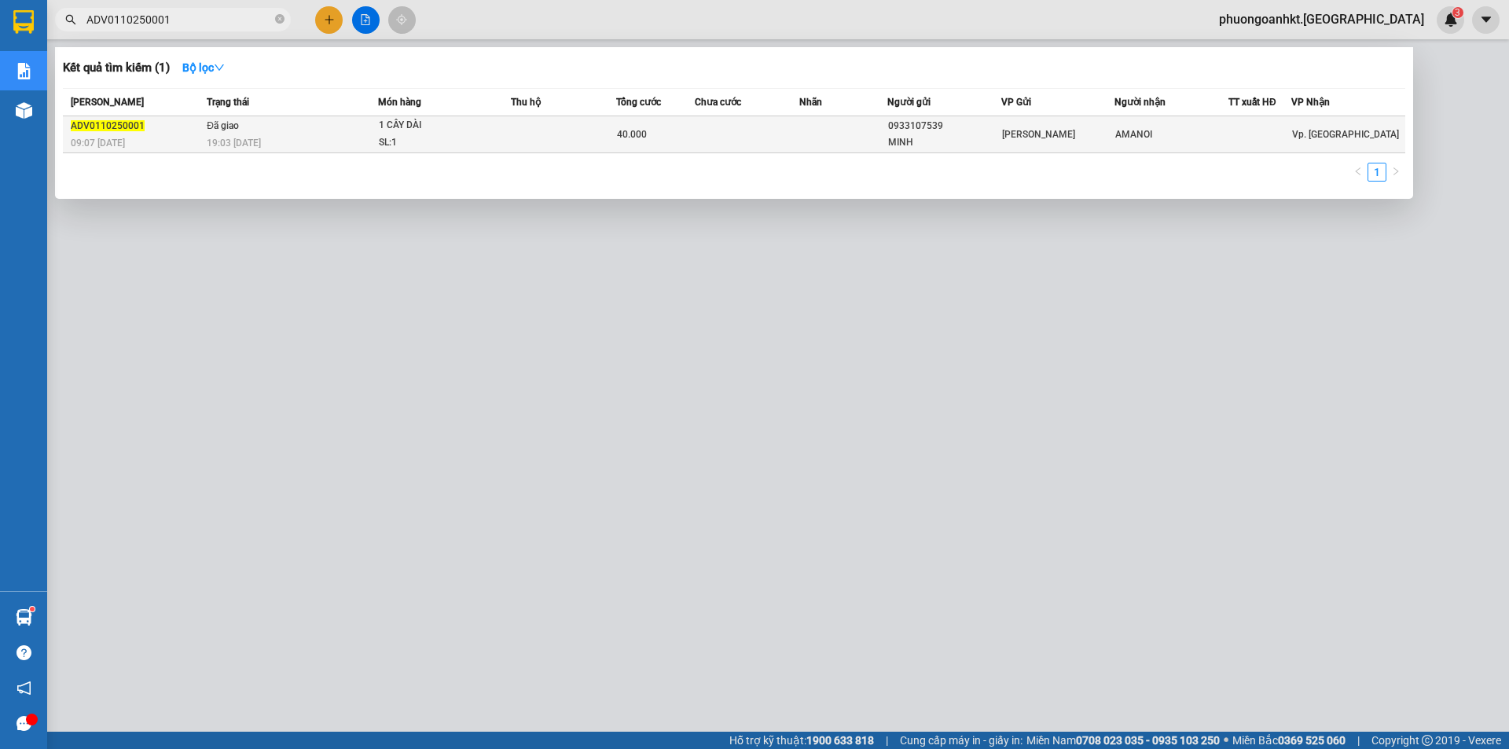
click at [175, 138] on div "09:07 [DATE]" at bounding box center [136, 142] width 131 height 17
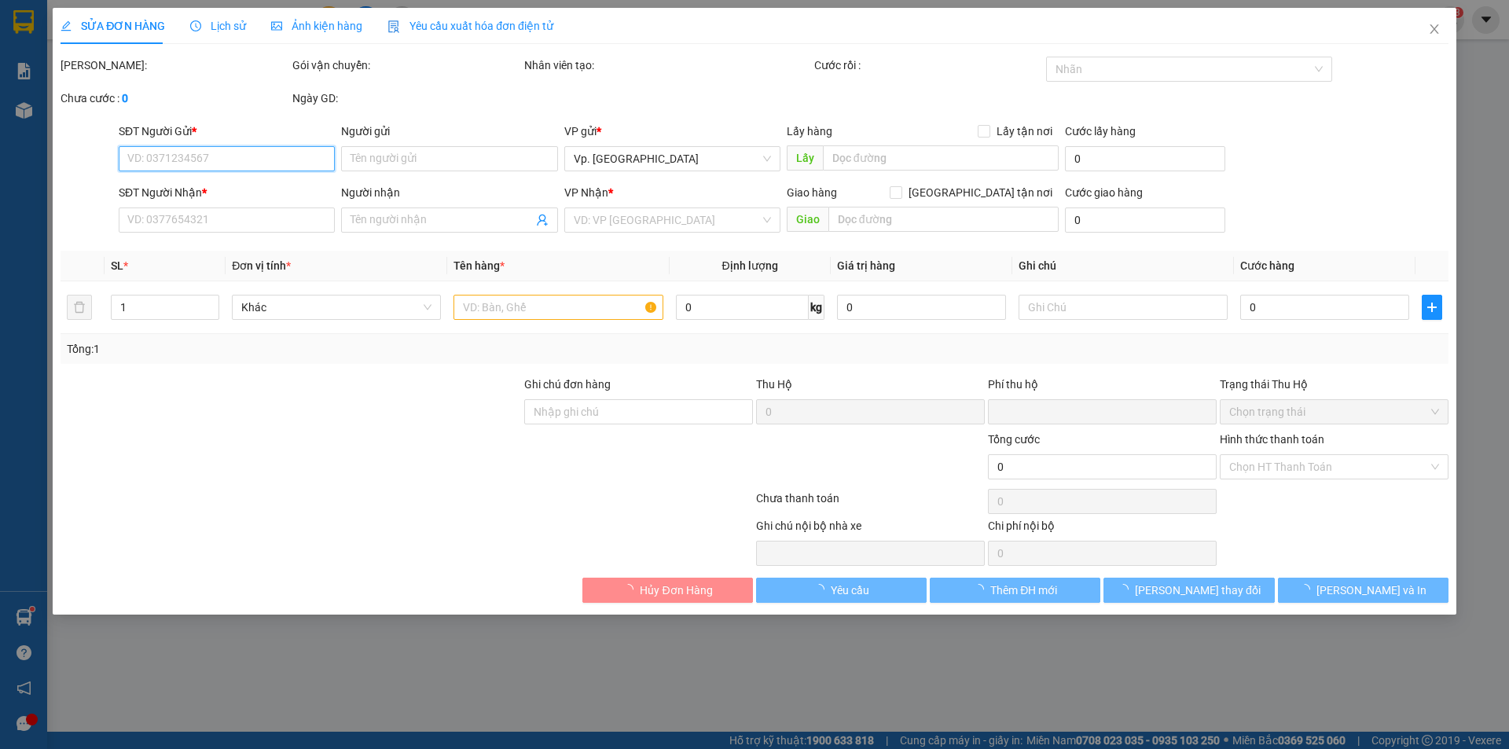
type input "0933107539"
type input "MINH"
type input "AMANOI"
type input "0"
type input "40.000"
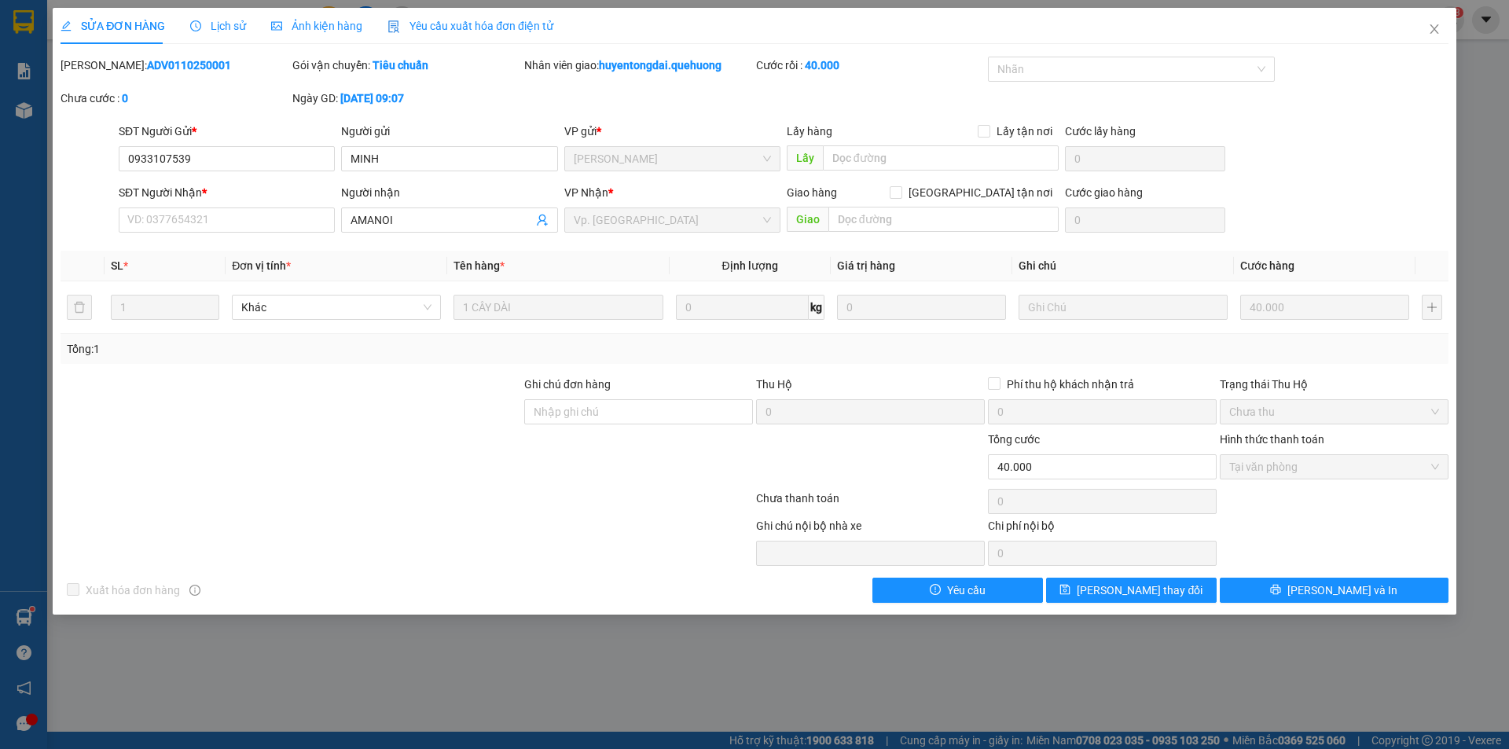
click at [219, 24] on span "Lịch sử" at bounding box center [218, 26] width 56 height 13
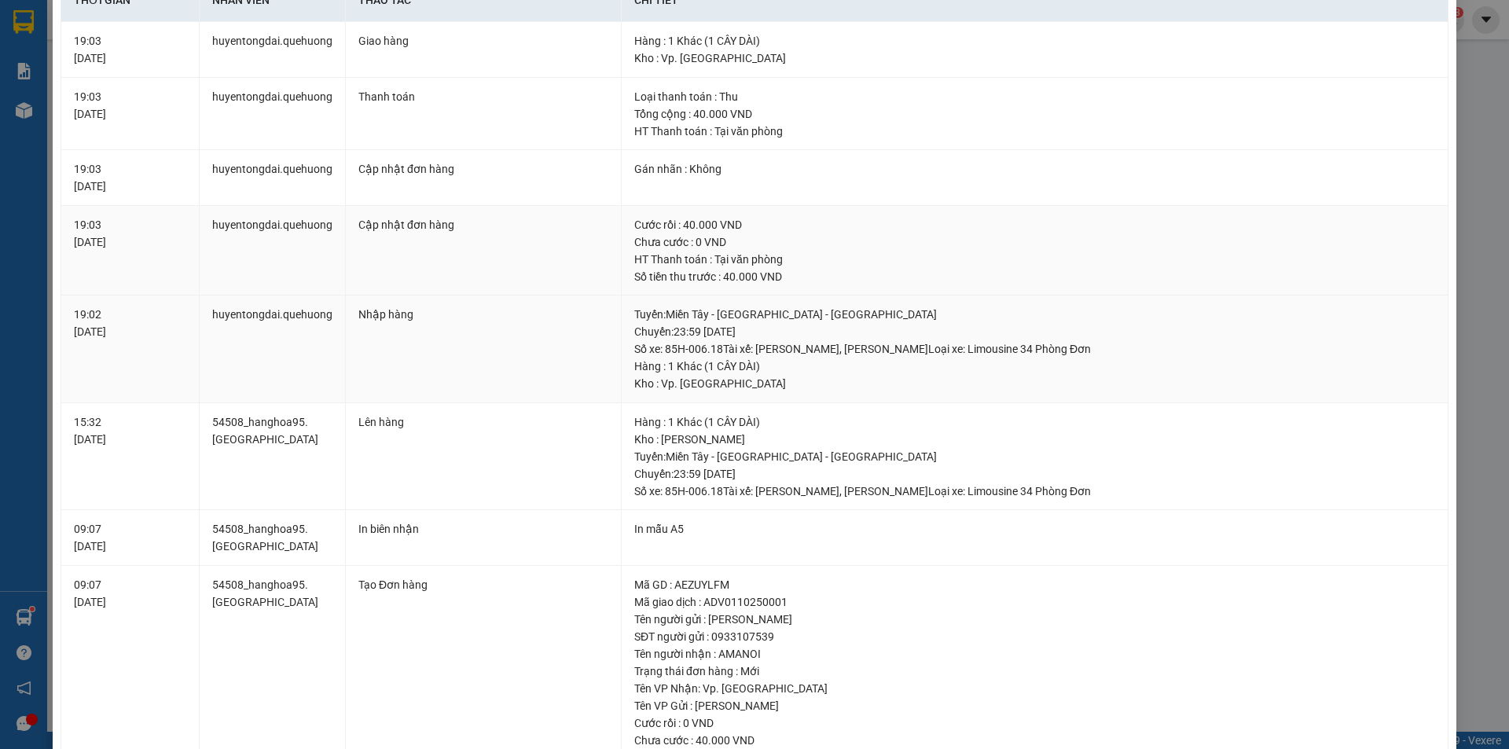
scroll to position [157, 0]
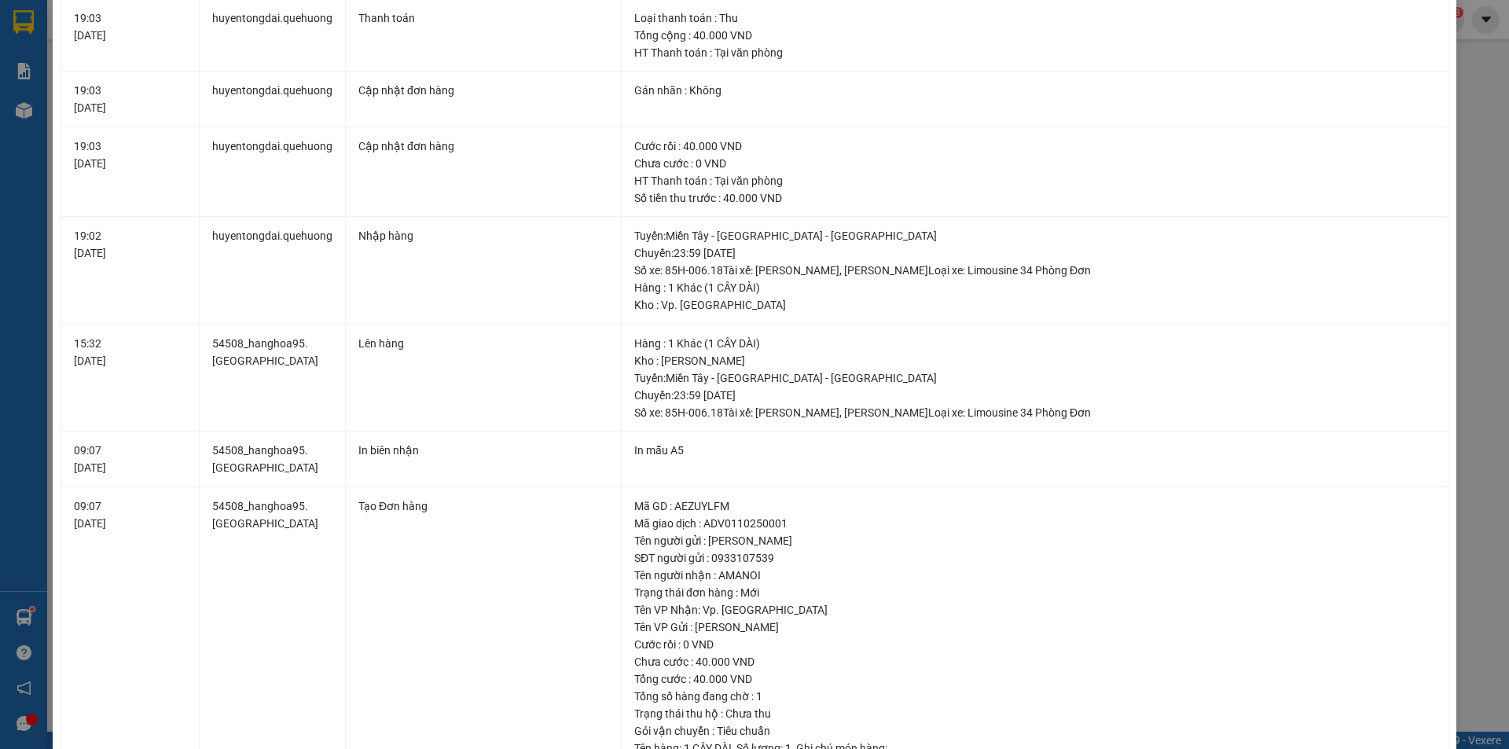
click at [1478, 255] on div "SỬA ĐƠN HÀNG Lịch sử Ảnh kiện hàng Yêu cầu xuất hóa đơn điện tử Total Paid Fee …" at bounding box center [754, 374] width 1509 height 749
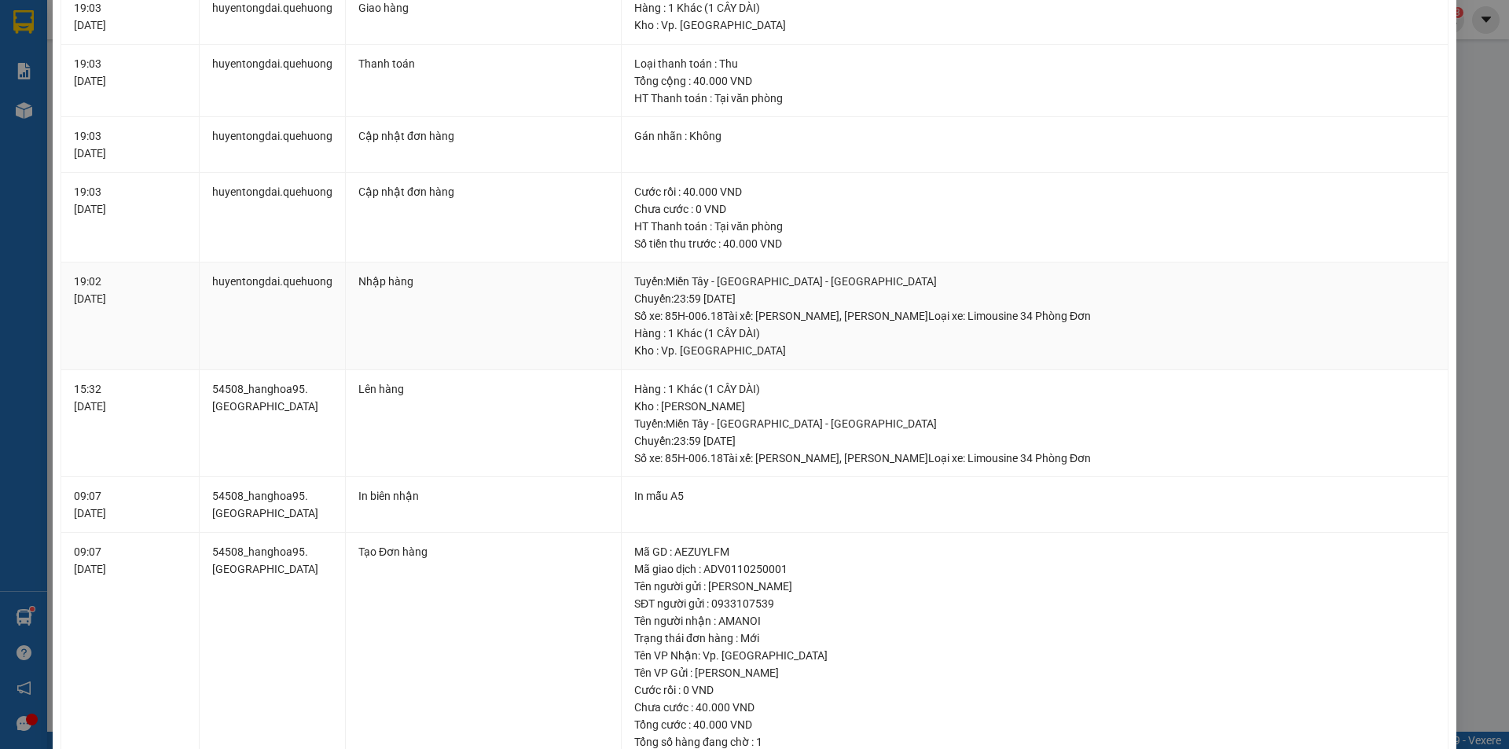
scroll to position [0, 0]
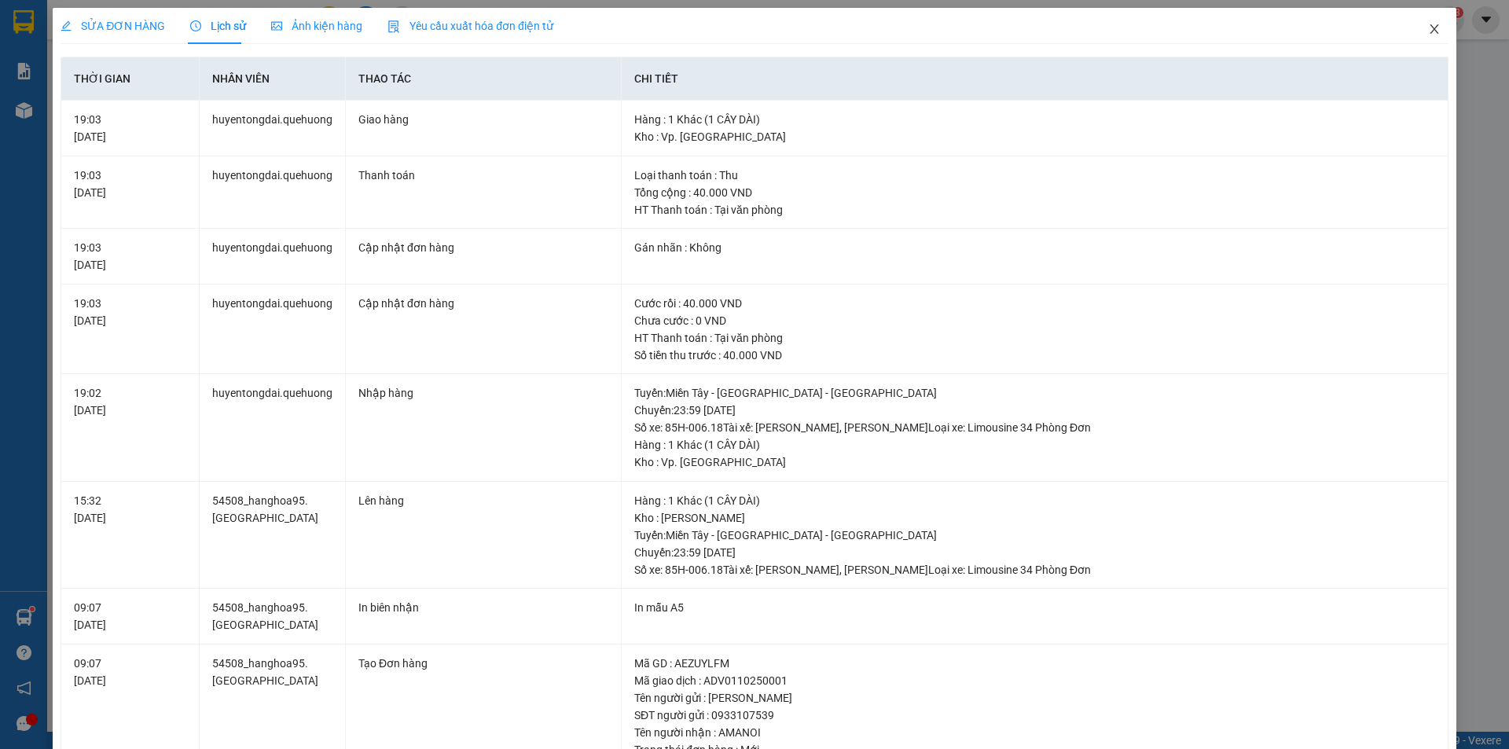
click at [1428, 28] on icon "close" at bounding box center [1434, 29] width 13 height 13
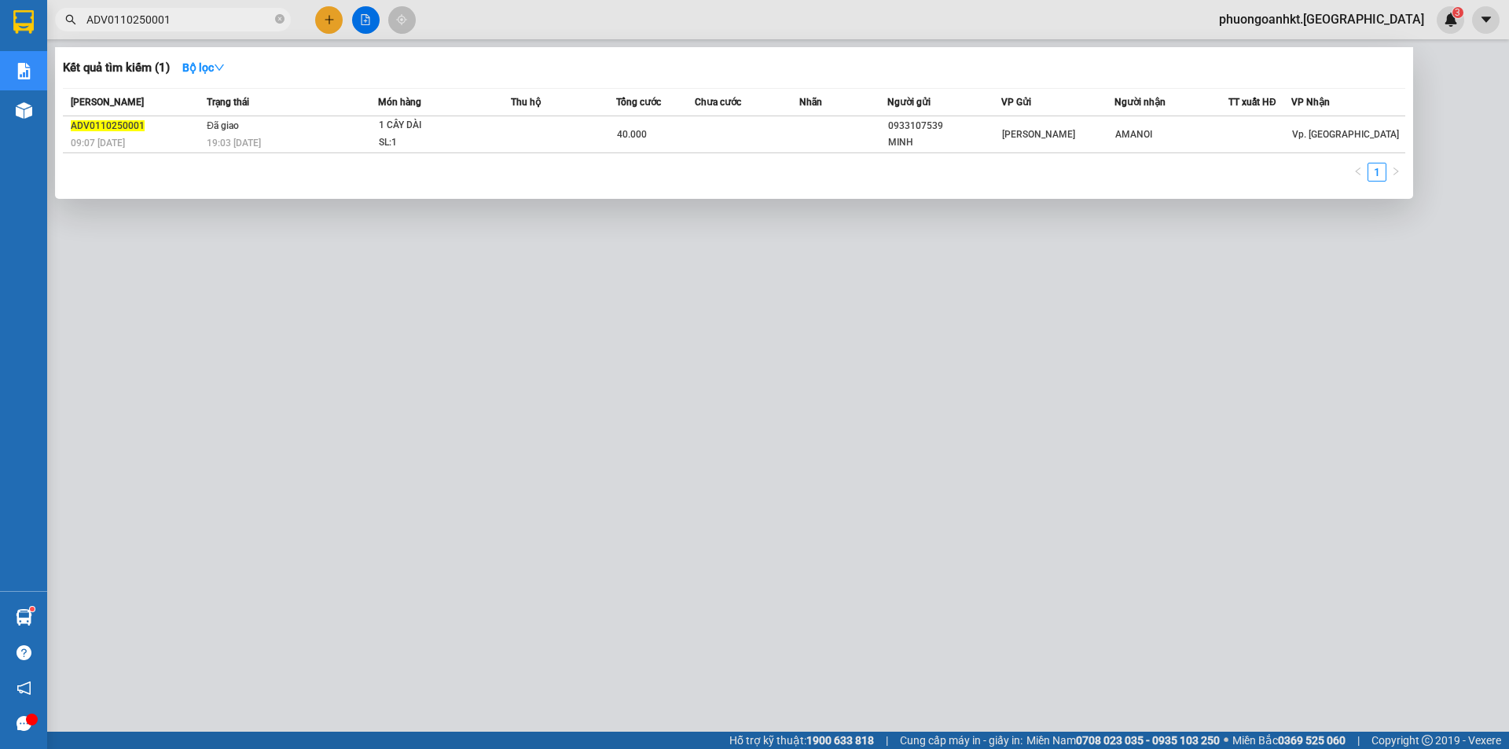
click at [172, 13] on input "ADV0110250001" at bounding box center [179, 19] width 186 height 17
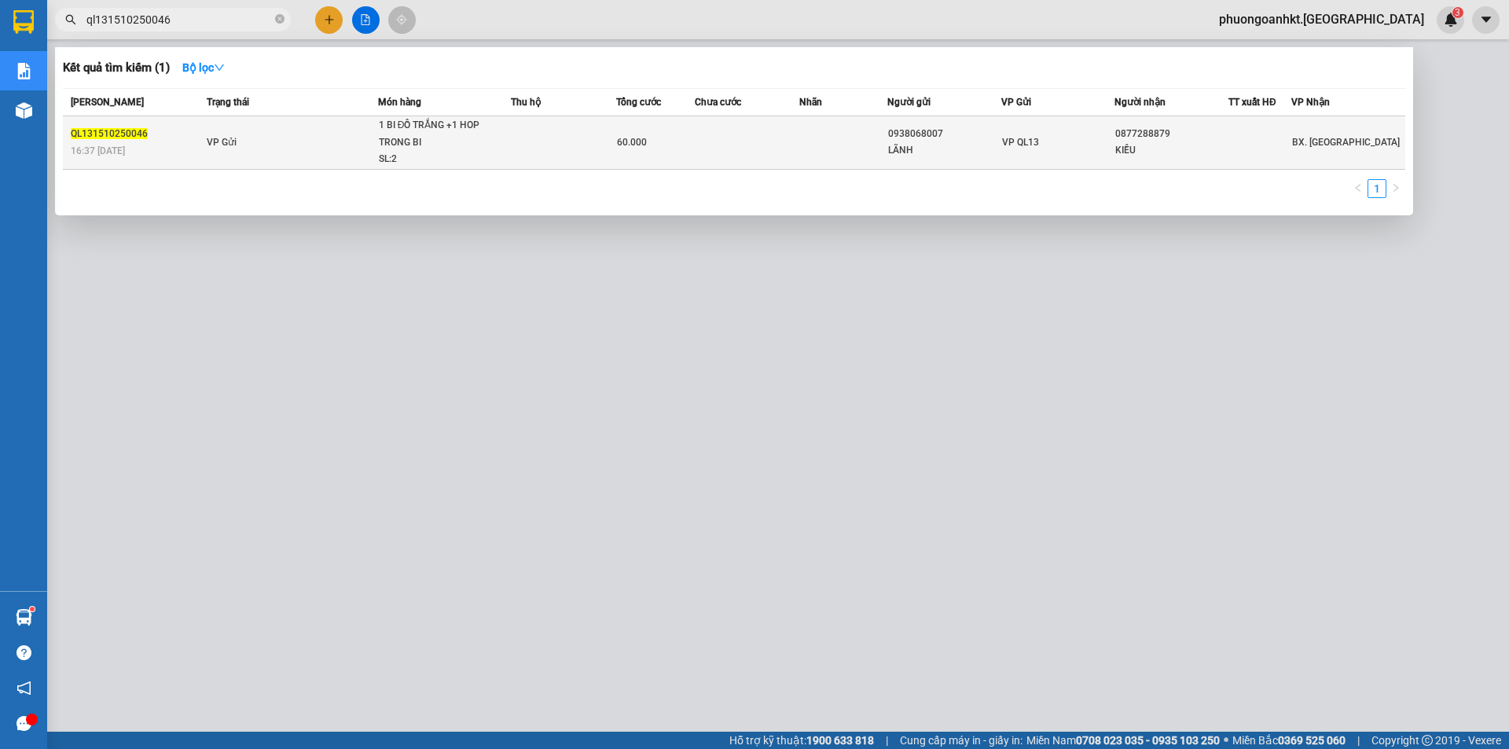
type input "ql131510250046"
click at [262, 146] on td "VP Gửi" at bounding box center [290, 142] width 175 height 53
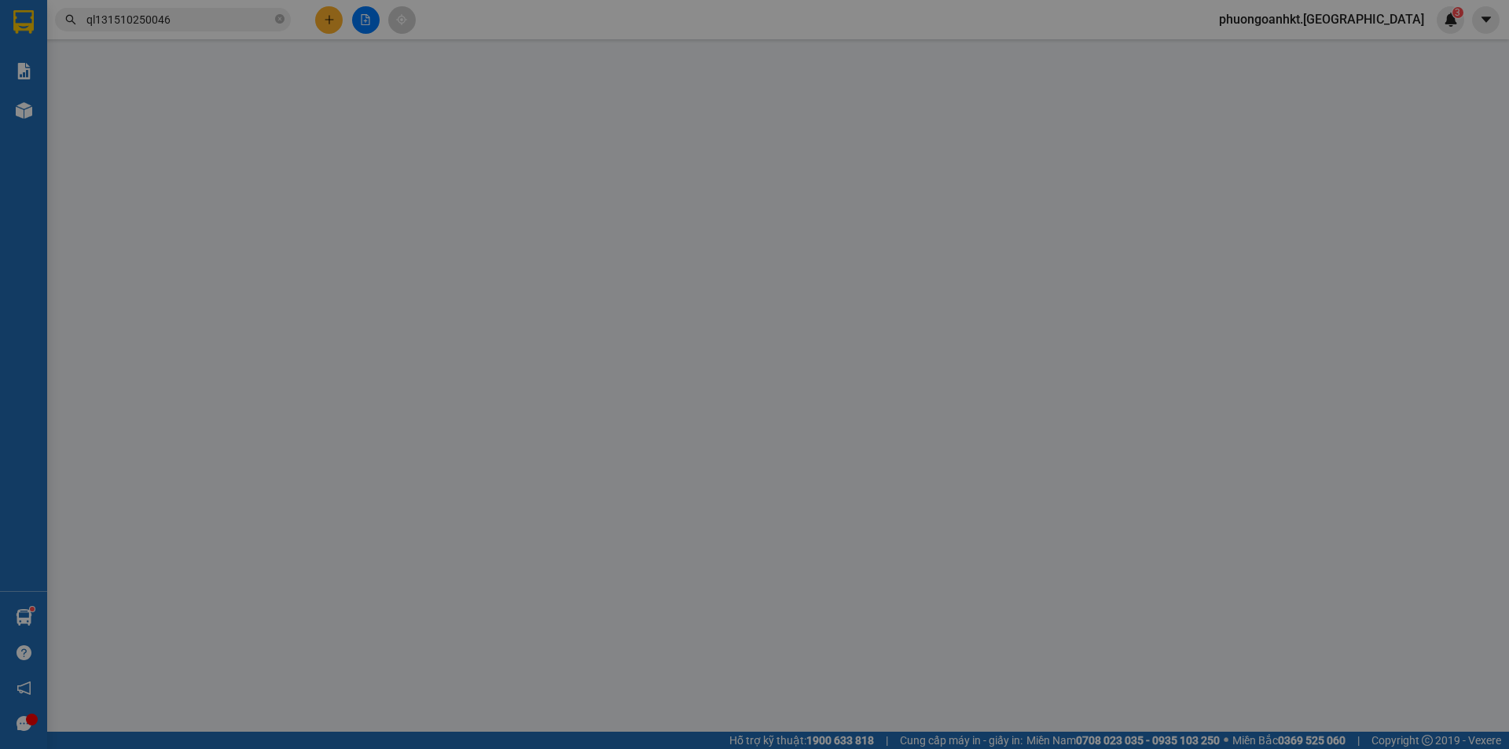
type input "0938068007"
type input "LÃNH"
type input "0877288879"
type input "KIỀU"
type input "0"
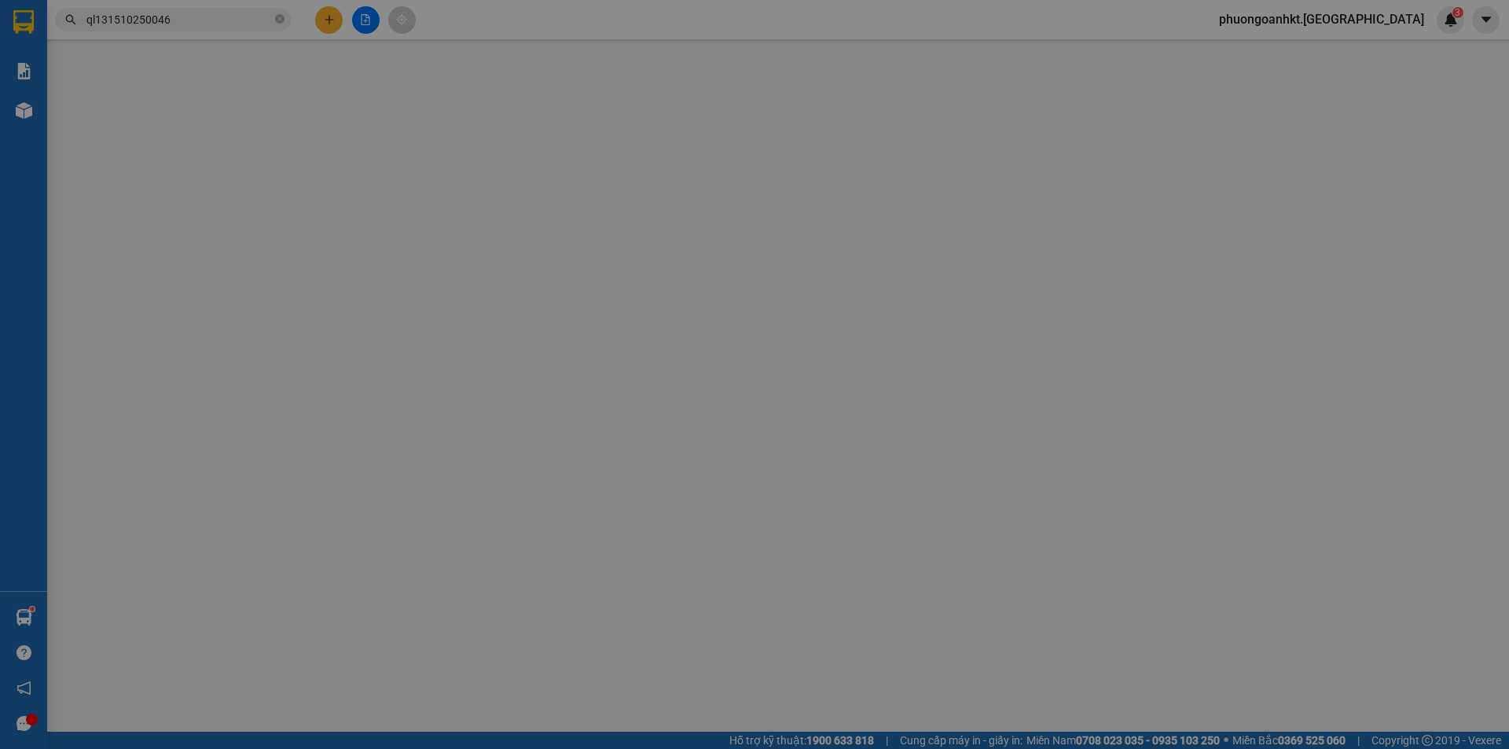
type input "60.000"
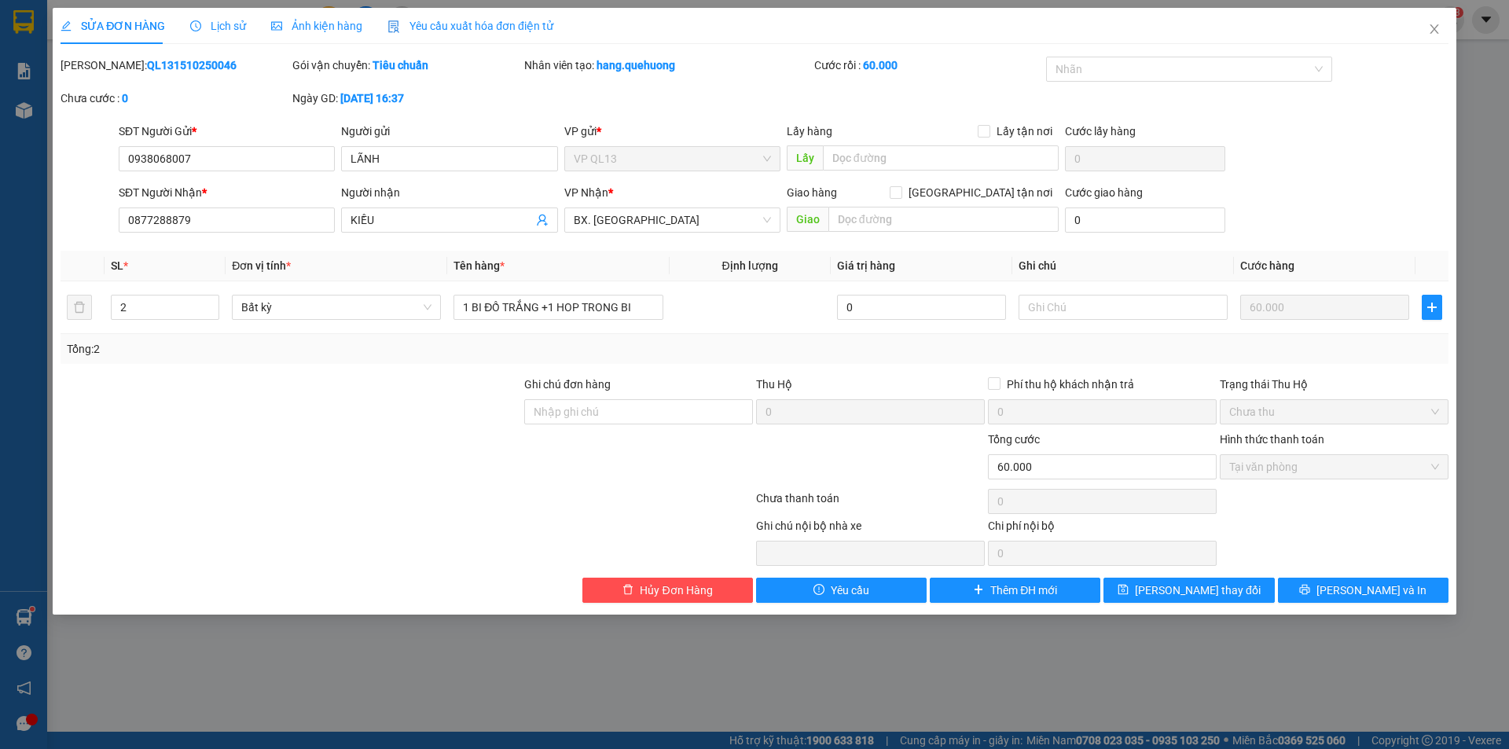
click at [223, 31] on span "Lịch sử" at bounding box center [218, 26] width 56 height 13
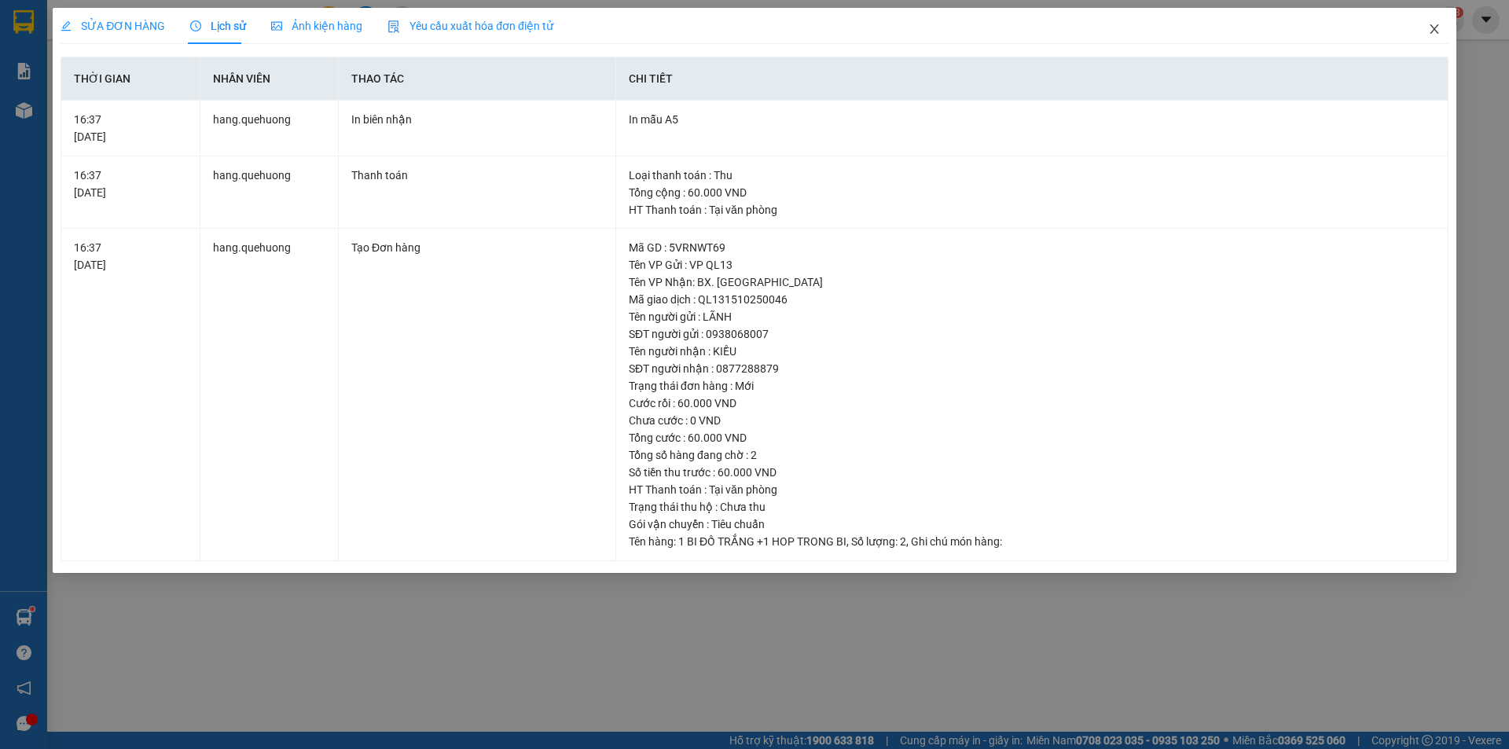
click at [1436, 28] on icon "close" at bounding box center [1434, 28] width 9 height 9
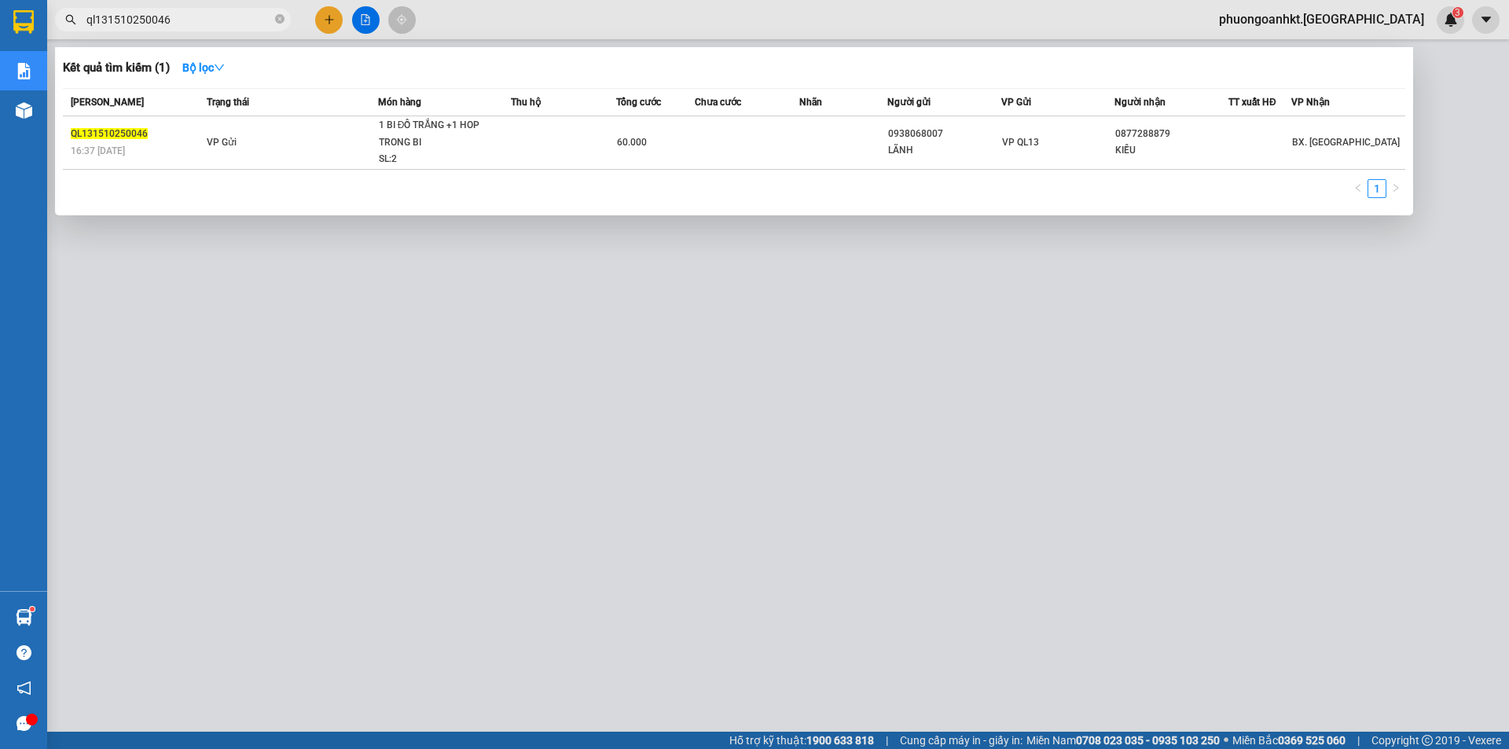
click at [196, 19] on input "ql131510250046" at bounding box center [179, 19] width 186 height 17
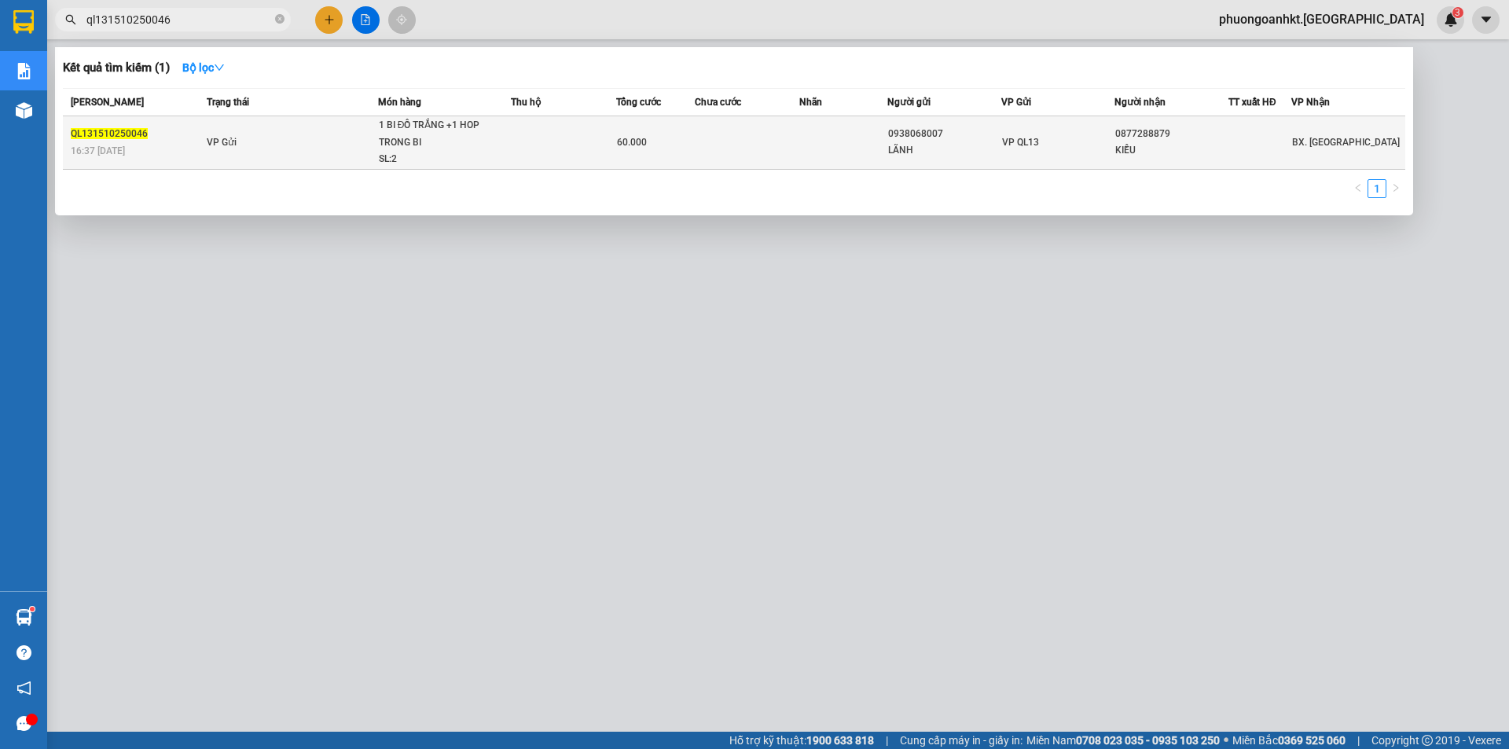
click at [267, 153] on td "VP Gửi" at bounding box center [290, 142] width 175 height 53
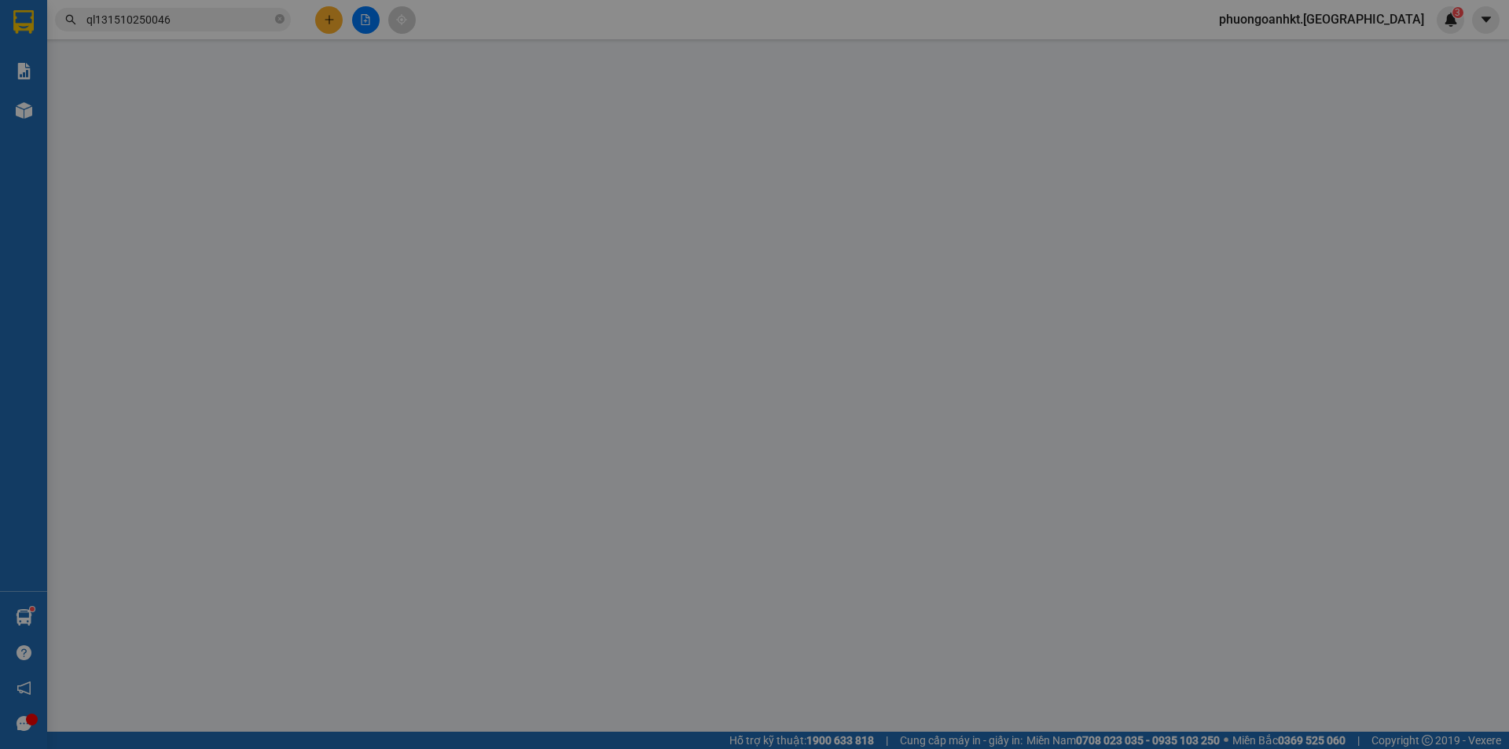
type input "0938068007"
type input "LÃNH"
type input "0877288879"
type input "KIỀU"
type input "0"
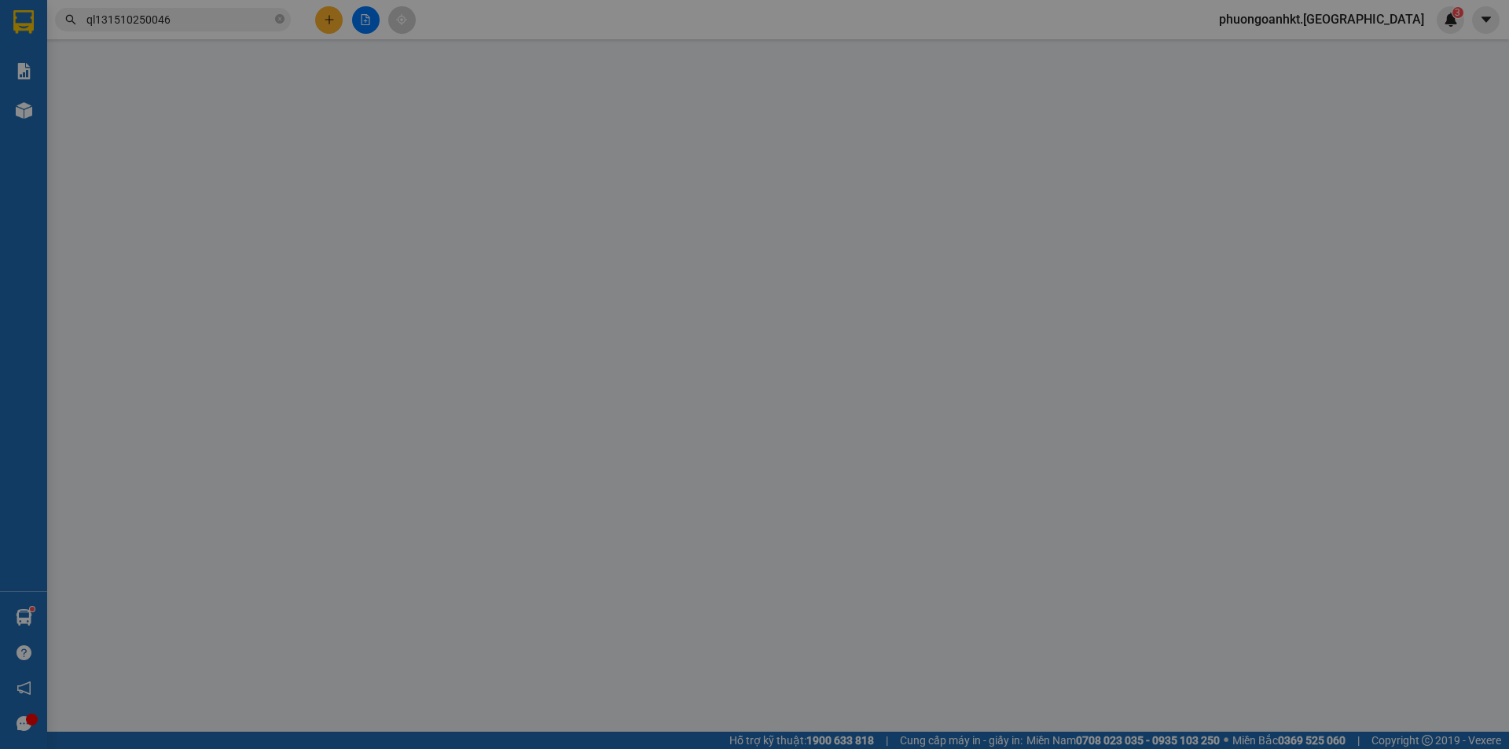
type input "60.000"
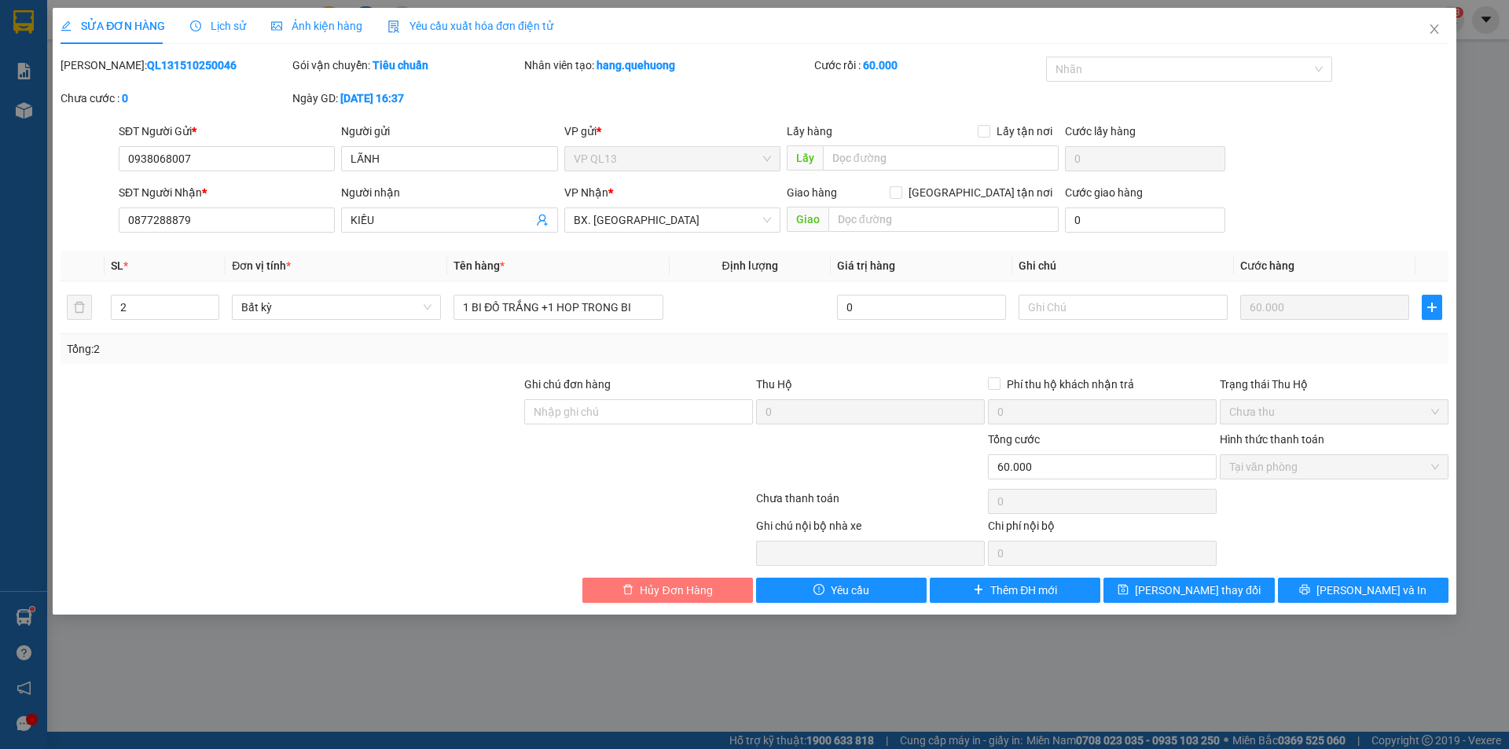
click at [688, 593] on span "Hủy Đơn Hàng" at bounding box center [676, 590] width 72 height 17
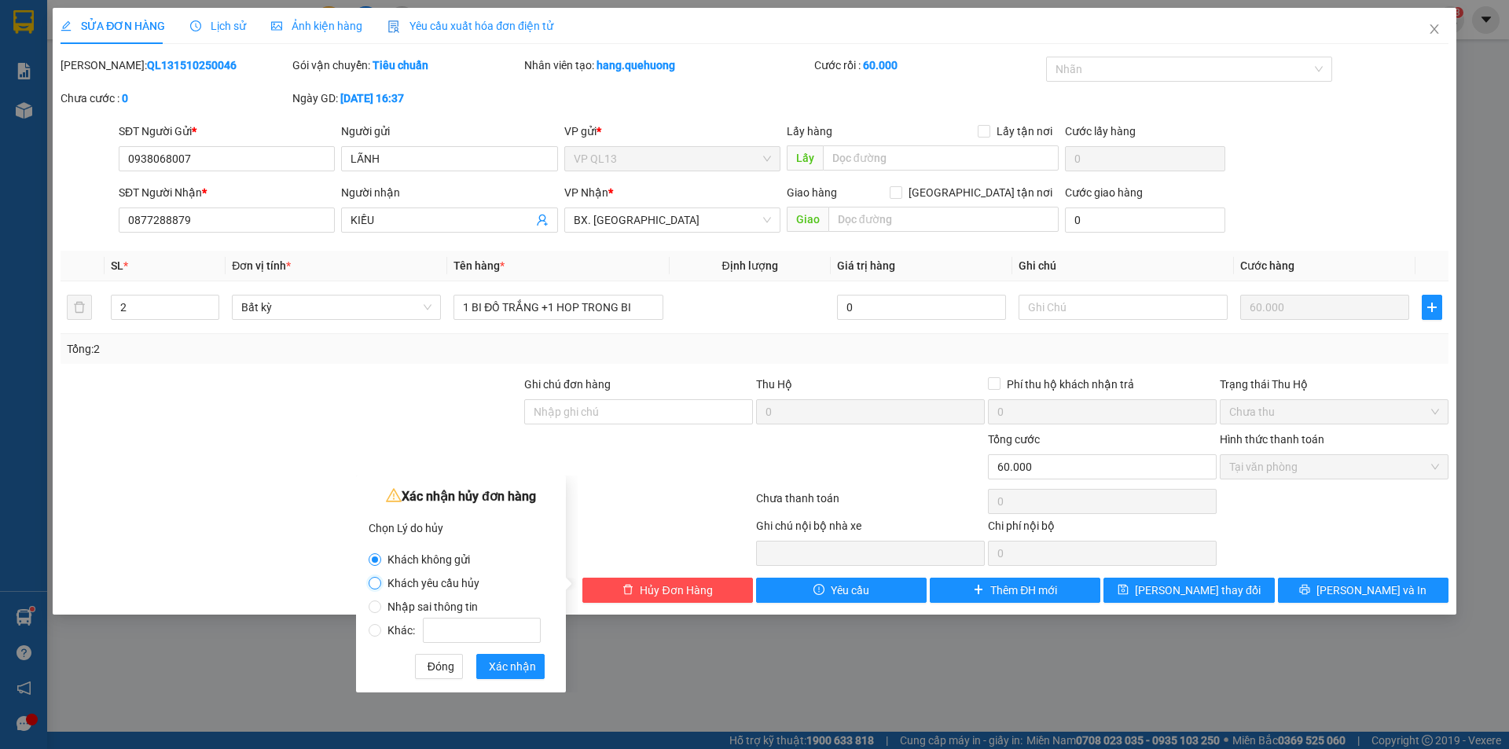
click at [373, 584] on input "Khách yêu cầu hủy" at bounding box center [375, 583] width 13 height 13
radio input "true"
radio input "false"
click at [507, 669] on span "Xác nhận" at bounding box center [512, 666] width 47 height 17
